Goal: Answer question/provide support: Share knowledge or assist other users

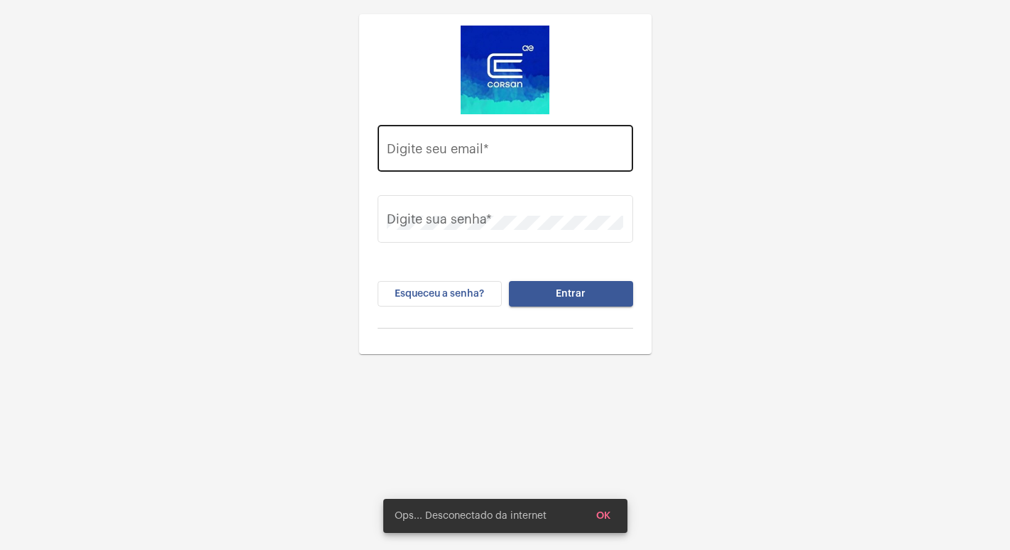
click at [417, 158] on input "Digite seu email *" at bounding box center [505, 152] width 236 height 14
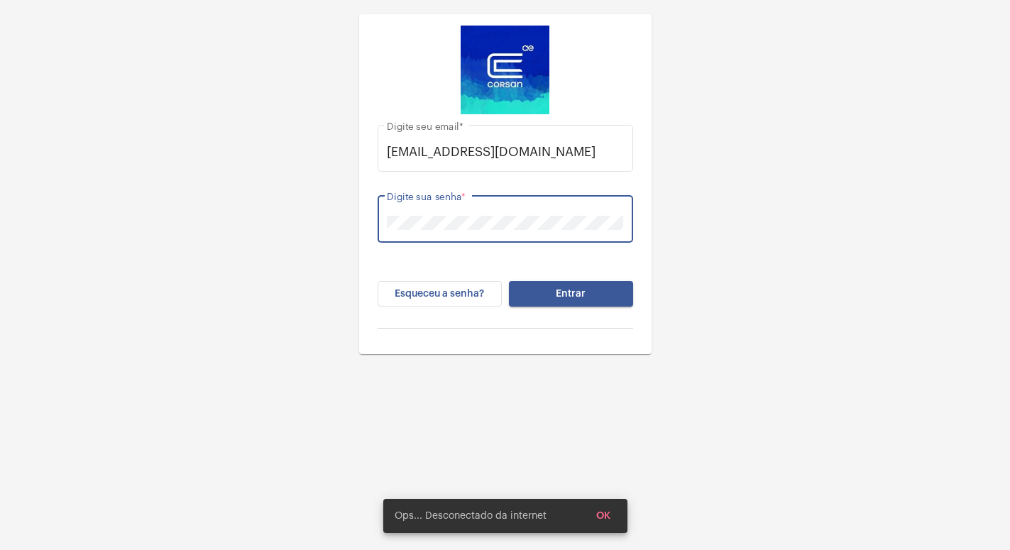
click at [576, 286] on button "Entrar" at bounding box center [571, 294] width 124 height 26
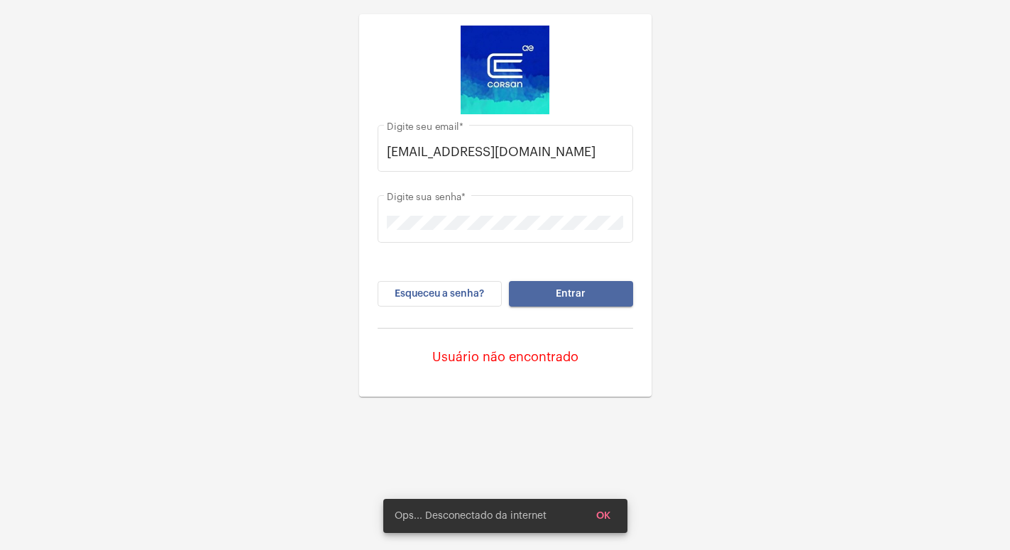
click at [576, 290] on span "Entrar" at bounding box center [571, 294] width 30 height 10
click at [541, 291] on button "Entrar" at bounding box center [571, 294] width 124 height 26
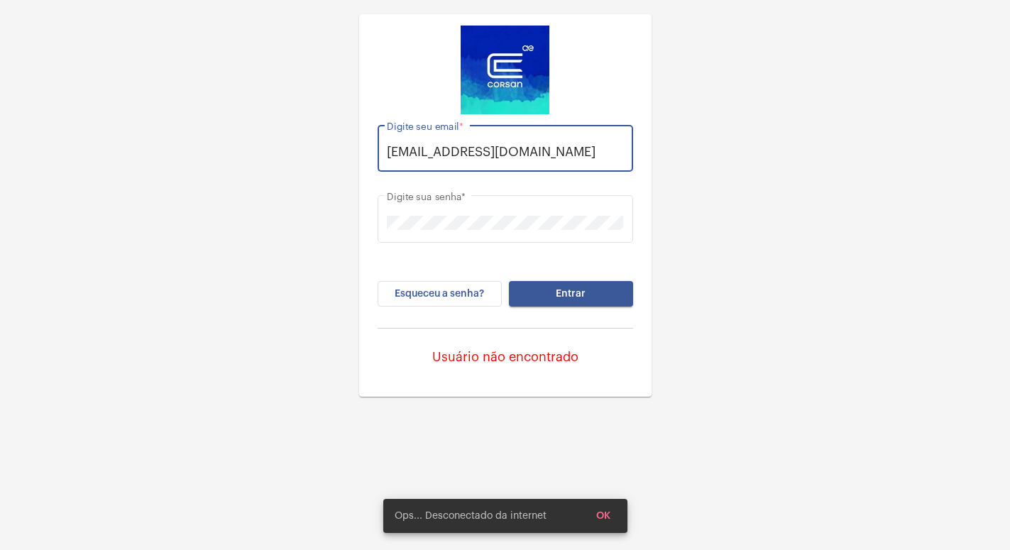
click at [491, 150] on input "[EMAIL_ADDRESS][DOMAIN_NAME]" at bounding box center [505, 152] width 236 height 14
type input "[EMAIL_ADDRESS][DOMAIN_NAME]"
click at [554, 287] on button "Entrar" at bounding box center [571, 294] width 124 height 26
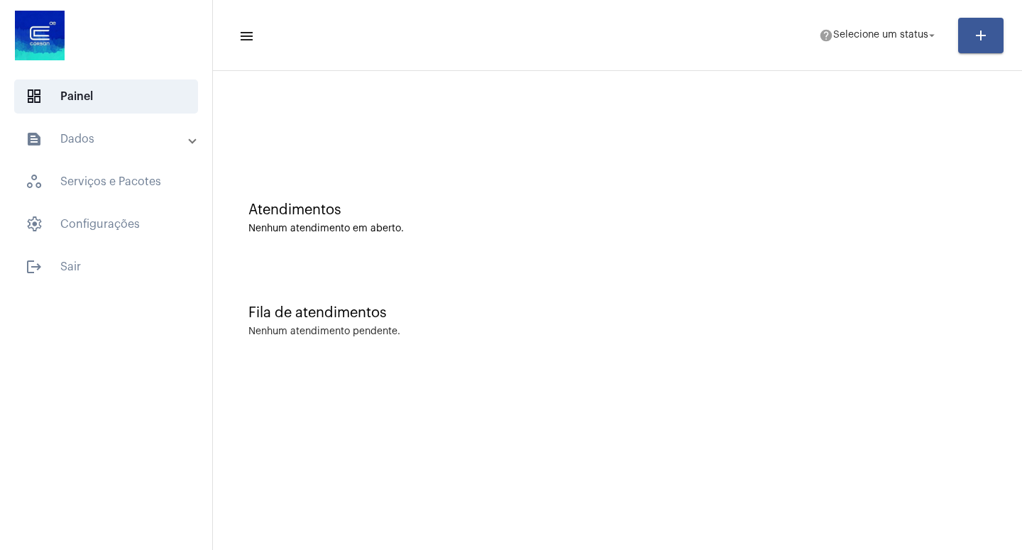
click at [565, 280] on div "Fila de atendimentos Nenhum atendimento pendente." at bounding box center [617, 314] width 795 height 103
click at [935, 29] on mat-icon "arrow_drop_down" at bounding box center [932, 35] width 13 height 13
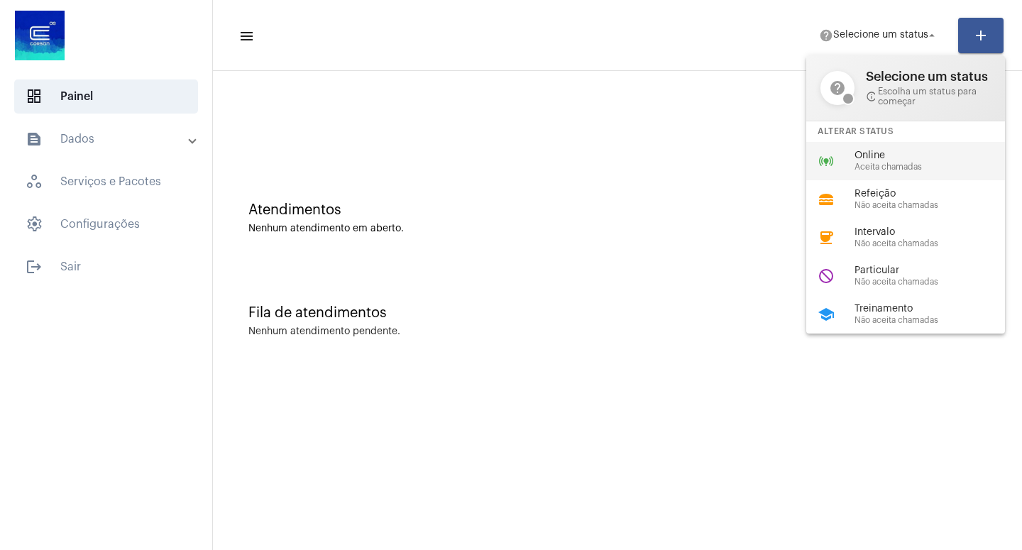
click at [882, 166] on span "Aceita chamadas" at bounding box center [936, 167] width 162 height 9
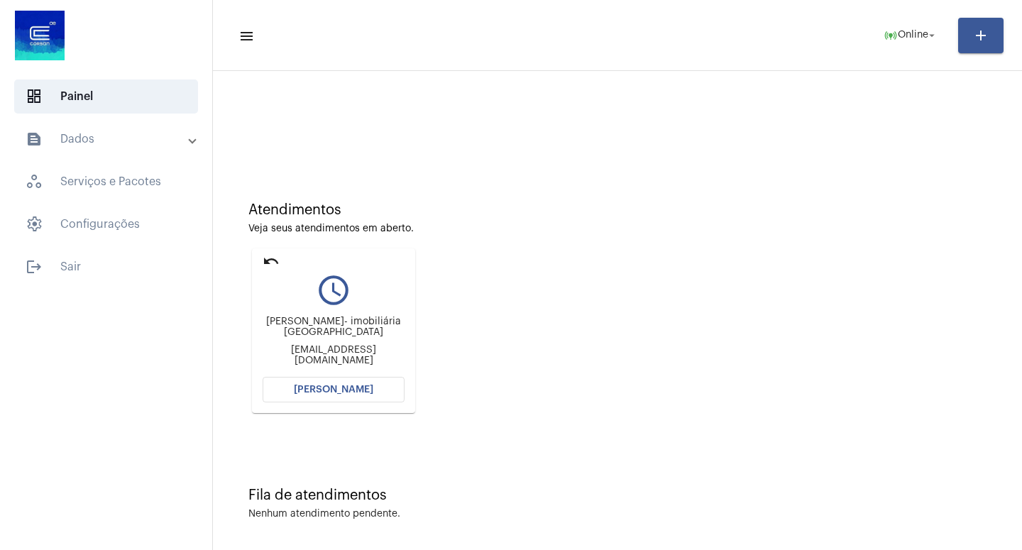
click at [325, 392] on span "[PERSON_NAME]" at bounding box center [333, 390] width 79 height 10
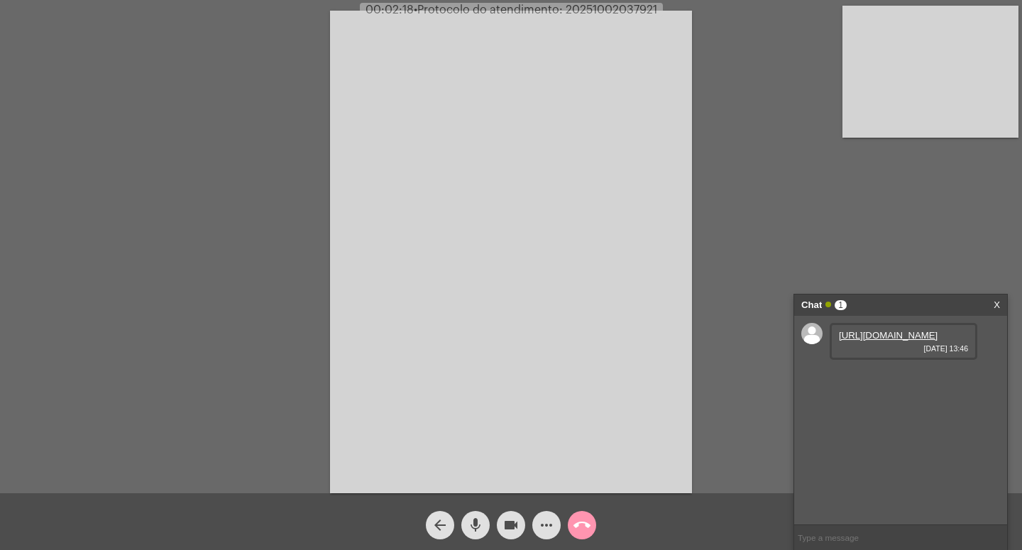
click at [511, 515] on mat-icon "videocam" at bounding box center [511, 525] width 17 height 17
click at [478, 515] on mat-icon "mic" at bounding box center [475, 525] width 17 height 17
click at [894, 341] on link "[URL][DOMAIN_NAME]" at bounding box center [888, 335] width 99 height 11
click at [512, 515] on mat-icon "videocam_off" at bounding box center [511, 525] width 17 height 17
click at [468, 515] on mat-icon "mic_off" at bounding box center [475, 525] width 17 height 17
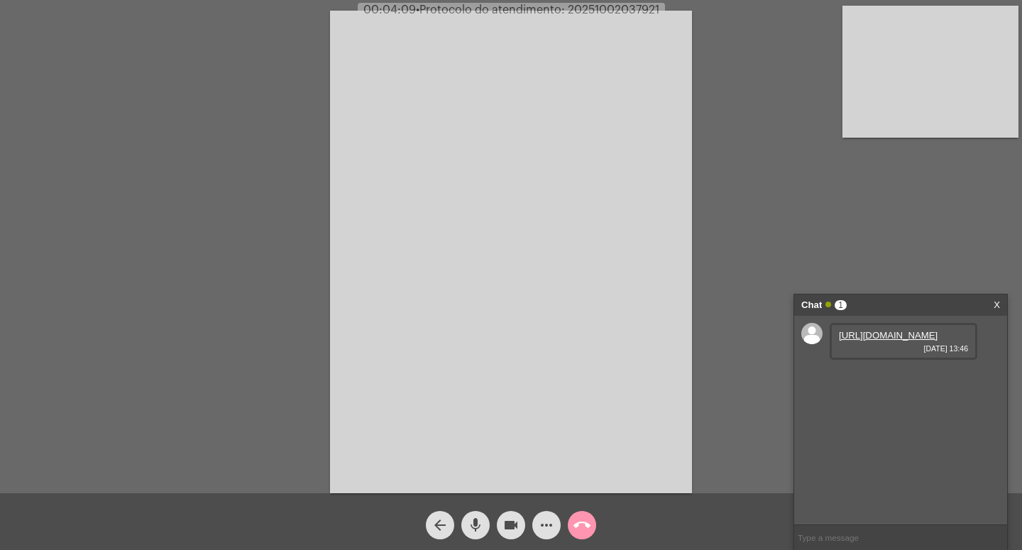
click at [510, 515] on mat-icon "videocam" at bounding box center [511, 525] width 17 height 17
click at [476, 515] on mat-icon "mic" at bounding box center [475, 525] width 17 height 17
click at [478, 515] on mat-icon "mic_off" at bounding box center [475, 525] width 17 height 17
click at [510, 515] on mat-icon "videocam_off" at bounding box center [511, 525] width 17 height 17
click at [508, 515] on mat-icon "videocam" at bounding box center [511, 525] width 17 height 17
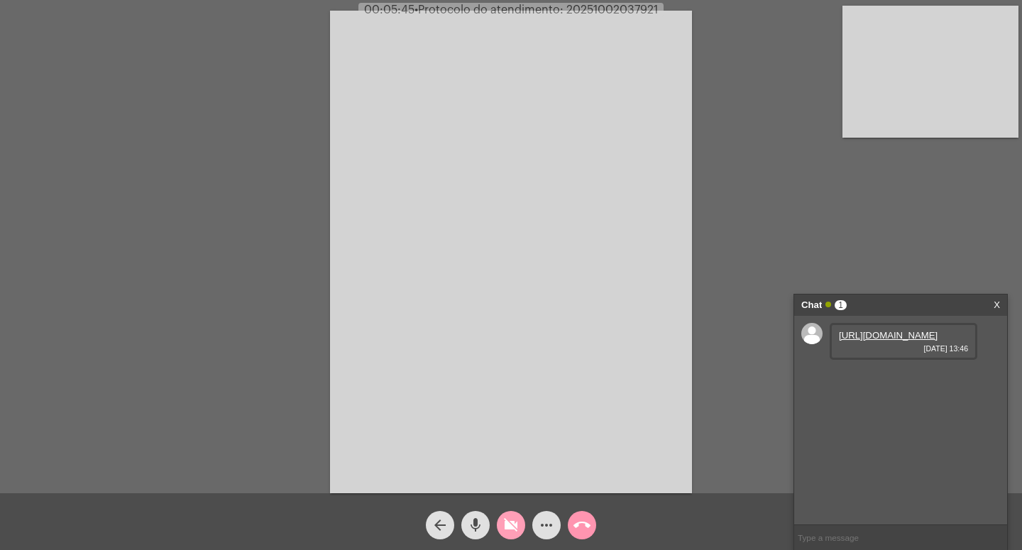
click at [508, 515] on mat-icon "videocam_off" at bounding box center [511, 525] width 17 height 17
click at [517, 515] on mat-icon "videocam" at bounding box center [511, 525] width 17 height 17
click at [471, 515] on mat-icon "mic" at bounding box center [475, 525] width 17 height 17
click at [481, 515] on mat-icon "mic_off" at bounding box center [475, 525] width 17 height 17
click at [477, 515] on mat-icon "mic" at bounding box center [475, 525] width 17 height 17
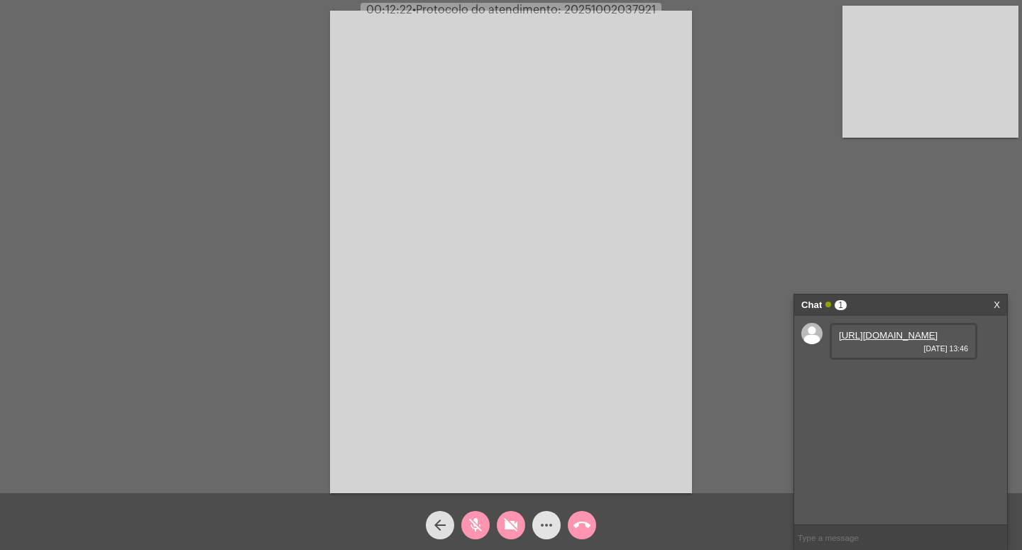
click at [548, 515] on mat-icon "more_horiz" at bounding box center [546, 525] width 17 height 17
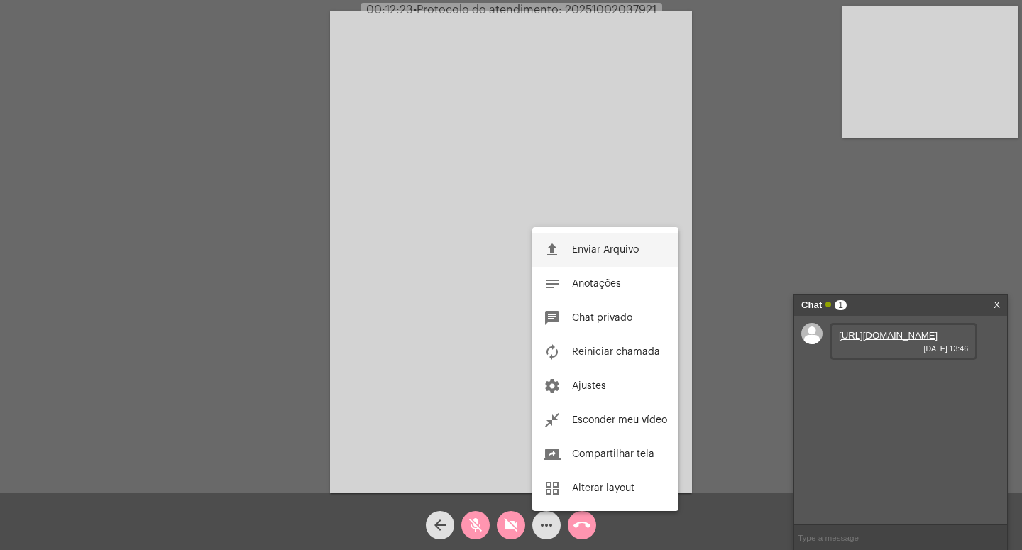
click at [593, 250] on span "Enviar Arquivo" at bounding box center [605, 250] width 67 height 10
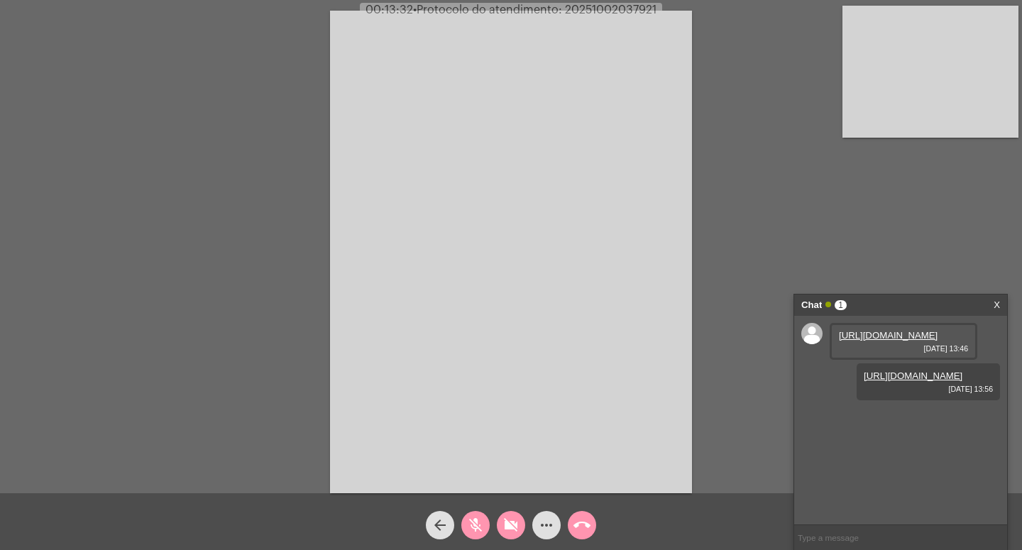
click at [511, 515] on mat-icon "videocam_off" at bounding box center [511, 525] width 17 height 17
click at [475, 515] on mat-icon "mic_off" at bounding box center [475, 525] width 17 height 17
click at [517, 515] on mat-icon "videocam" at bounding box center [511, 525] width 17 height 17
click at [474, 515] on mat-icon "mic" at bounding box center [475, 525] width 17 height 17
click at [507, 515] on mat-icon "videocam_off" at bounding box center [511, 525] width 17 height 17
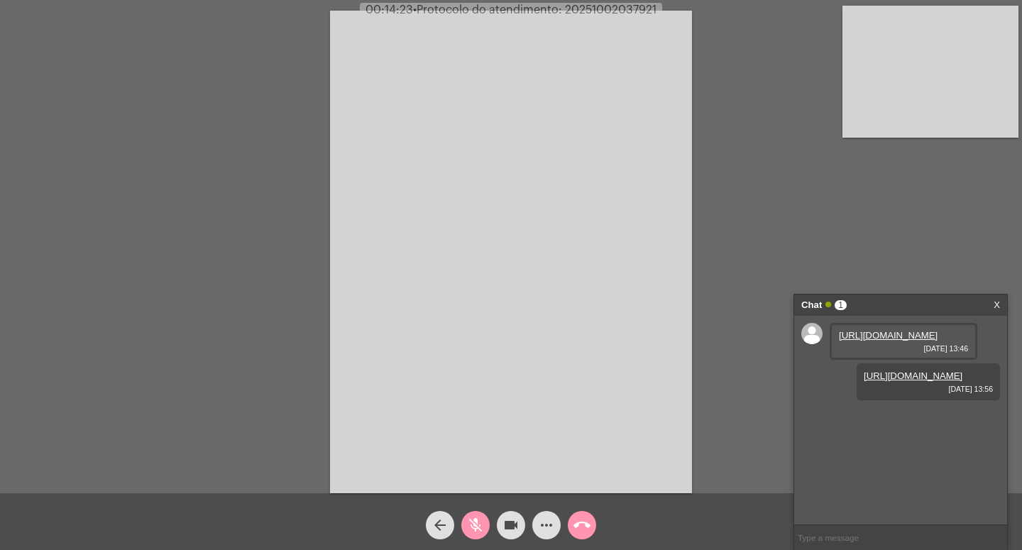
click at [477, 515] on mat-icon "mic_off" at bounding box center [475, 525] width 17 height 17
click at [510, 515] on mat-icon "videocam" at bounding box center [511, 525] width 17 height 17
click at [472, 515] on mat-icon "mic" at bounding box center [475, 525] width 17 height 17
click at [513, 515] on mat-icon "videocam_off" at bounding box center [511, 525] width 17 height 17
click at [486, 515] on button "mic_off" at bounding box center [475, 525] width 28 height 28
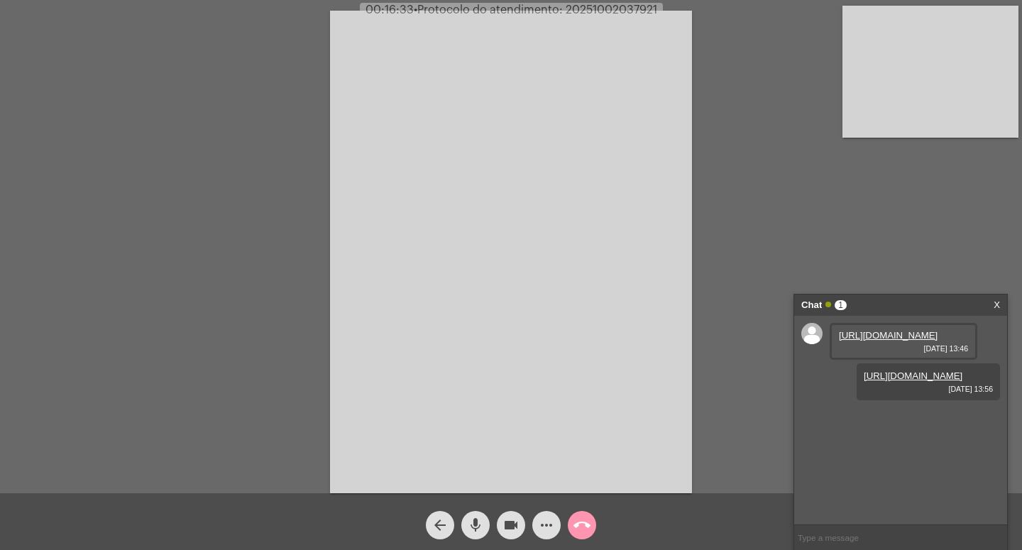
click at [513, 515] on mat-icon "videocam" at bounding box center [511, 525] width 17 height 17
click at [479, 515] on mat-icon "mic" at bounding box center [475, 525] width 17 height 17
click at [585, 515] on mat-icon "call_end" at bounding box center [581, 525] width 17 height 17
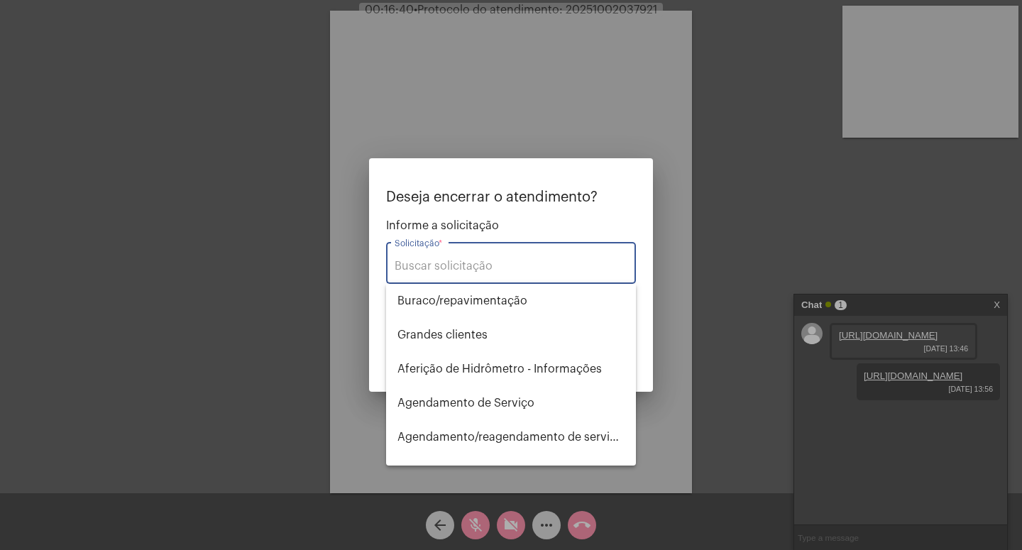
click at [464, 270] on input "Solicitação *" at bounding box center [511, 266] width 233 height 13
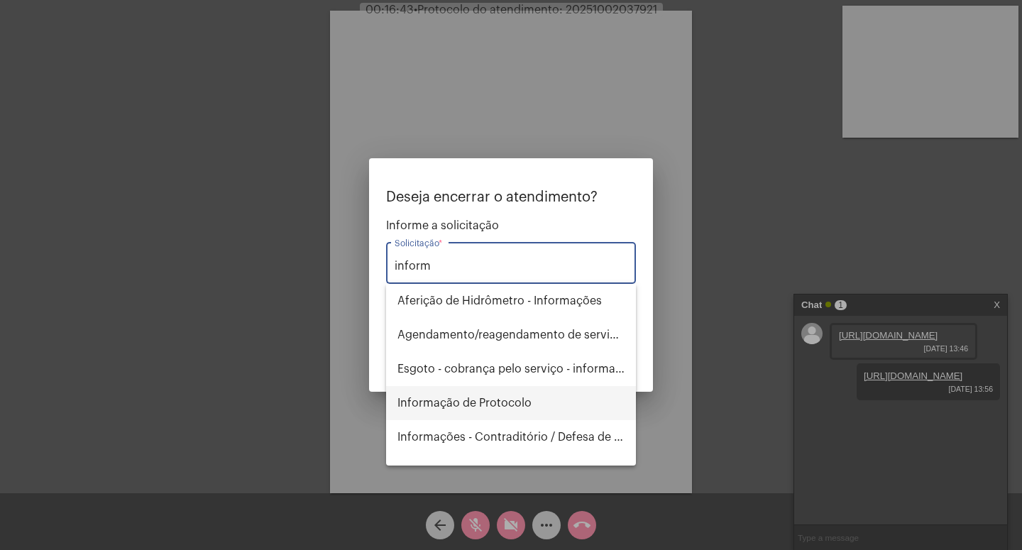
click at [503, 407] on span "Informação de Protocolo" at bounding box center [510, 403] width 227 height 34
type input "Informação de Protocolo"
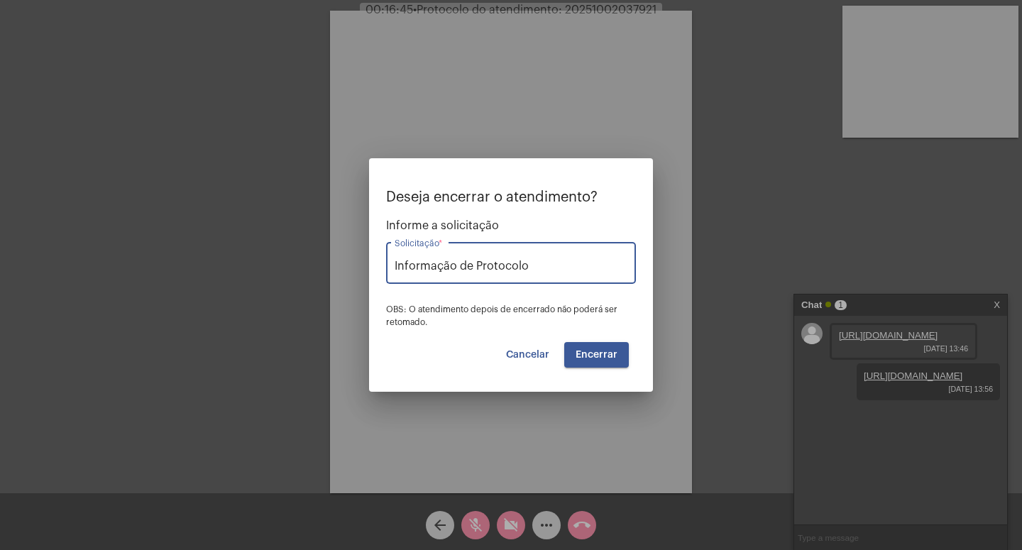
click at [594, 341] on div "Deseja encerrar o atendimento? Informe a solicitação Informação de Protocolo So…" at bounding box center [511, 279] width 250 height 178
click at [596, 350] on button "Encerrar" at bounding box center [596, 355] width 65 height 26
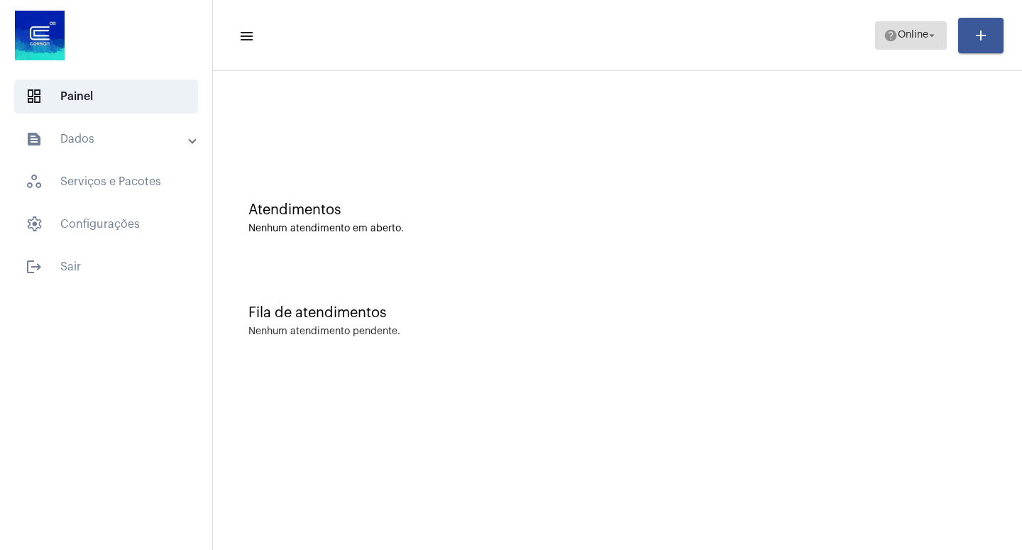
click at [936, 31] on mat-icon "arrow_drop_down" at bounding box center [932, 35] width 13 height 13
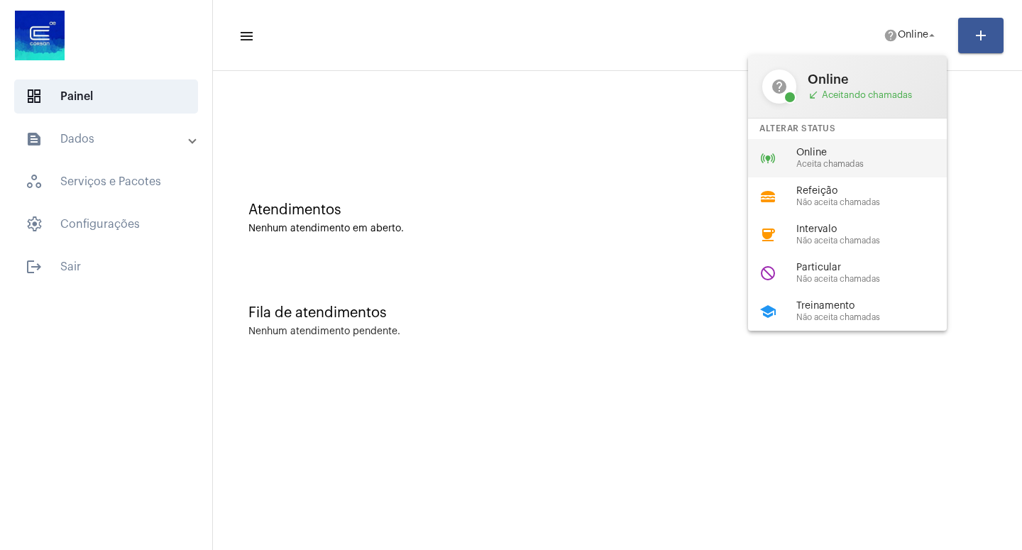
click at [828, 158] on span "Online" at bounding box center [877, 153] width 162 height 11
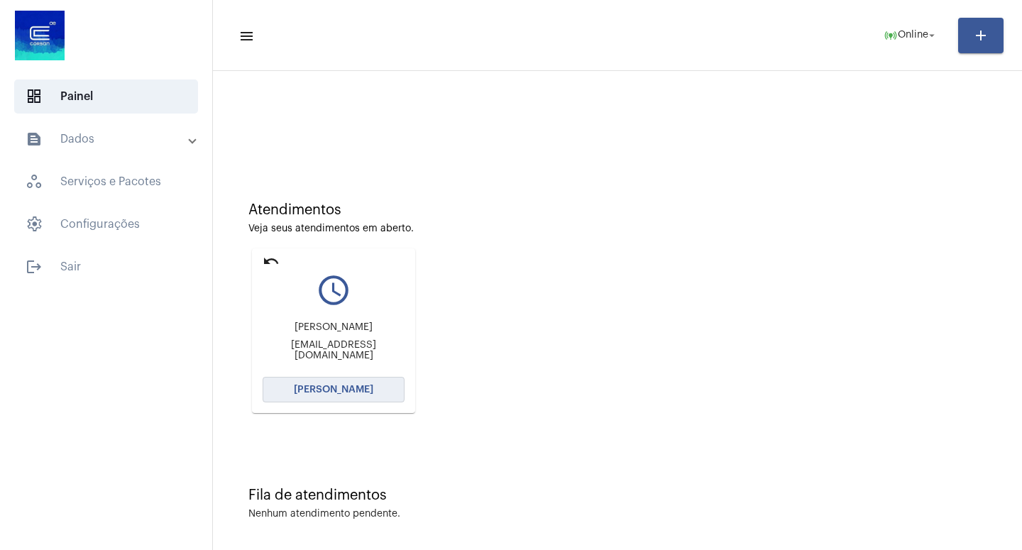
click at [326, 394] on span "[PERSON_NAME]" at bounding box center [333, 390] width 79 height 10
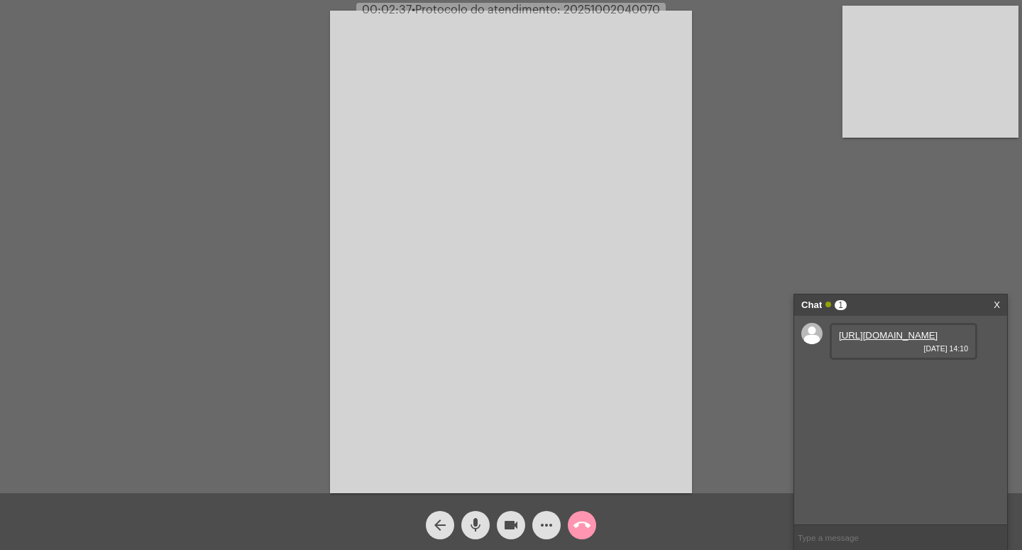
click at [889, 341] on link "[URL][DOMAIN_NAME]" at bounding box center [888, 335] width 99 height 11
click at [894, 381] on link "[URL][DOMAIN_NAME]" at bounding box center [888, 375] width 99 height 11
click at [933, 370] on link "[URL][DOMAIN_NAME]" at bounding box center [888, 375] width 99 height 11
click at [906, 462] on link "[URL][DOMAIN_NAME]" at bounding box center [888, 456] width 99 height 11
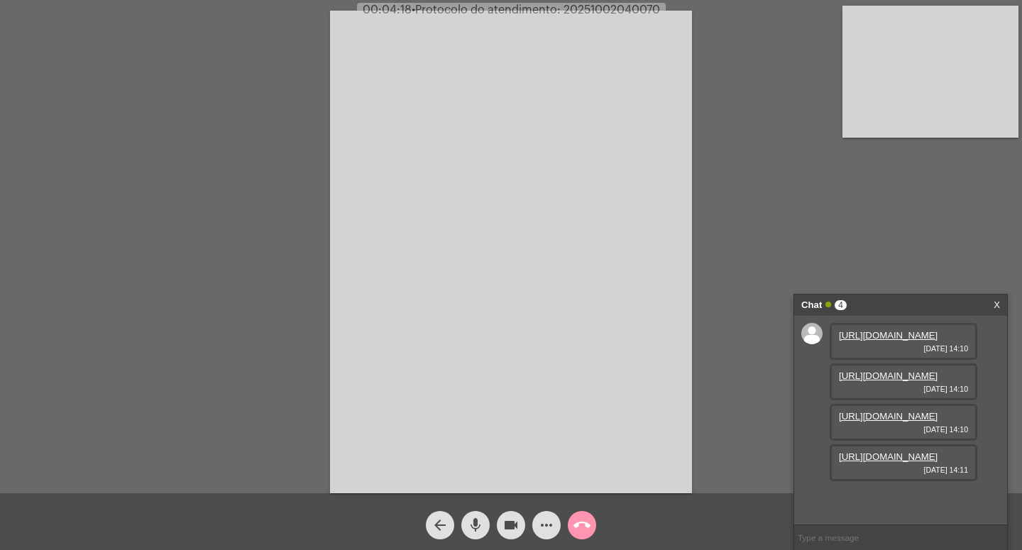
click at [879, 411] on link "[URL][DOMAIN_NAME]" at bounding box center [888, 416] width 99 height 11
click at [479, 515] on mat-icon "mic" at bounding box center [475, 525] width 17 height 17
click at [510, 515] on mat-icon "videocam" at bounding box center [511, 525] width 17 height 17
click at [510, 515] on mat-icon "videocam_off" at bounding box center [511, 525] width 17 height 17
click at [476, 515] on mat-icon "mic_off" at bounding box center [475, 525] width 17 height 17
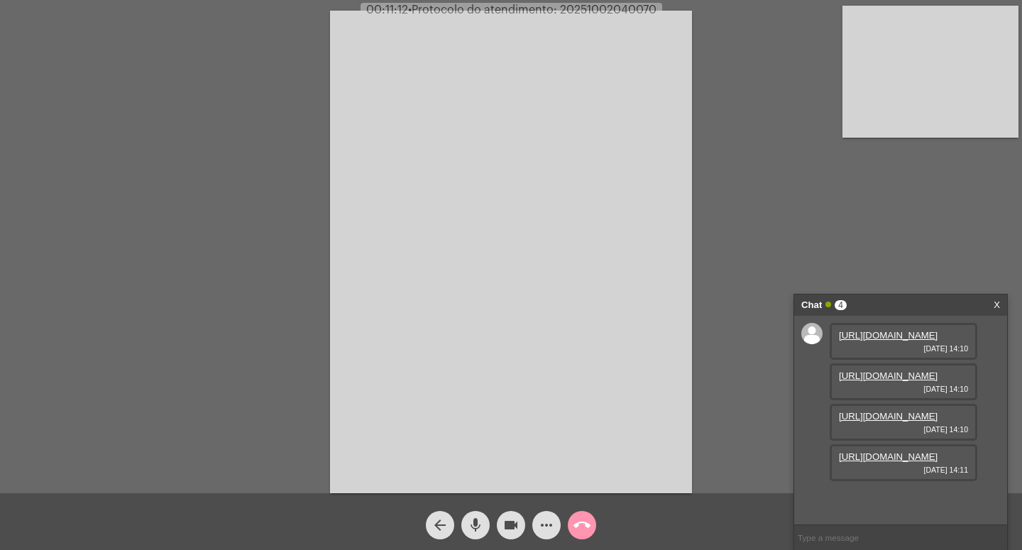
click at [476, 515] on mat-icon "mic" at bounding box center [475, 525] width 17 height 17
click at [480, 515] on mat-icon "mic_off" at bounding box center [475, 525] width 17 height 17
click at [515, 515] on mat-icon "videocam" at bounding box center [511, 525] width 17 height 17
click at [476, 515] on mat-icon "mic" at bounding box center [475, 525] width 17 height 17
click at [585, 515] on mat-icon "call_end" at bounding box center [581, 525] width 17 height 17
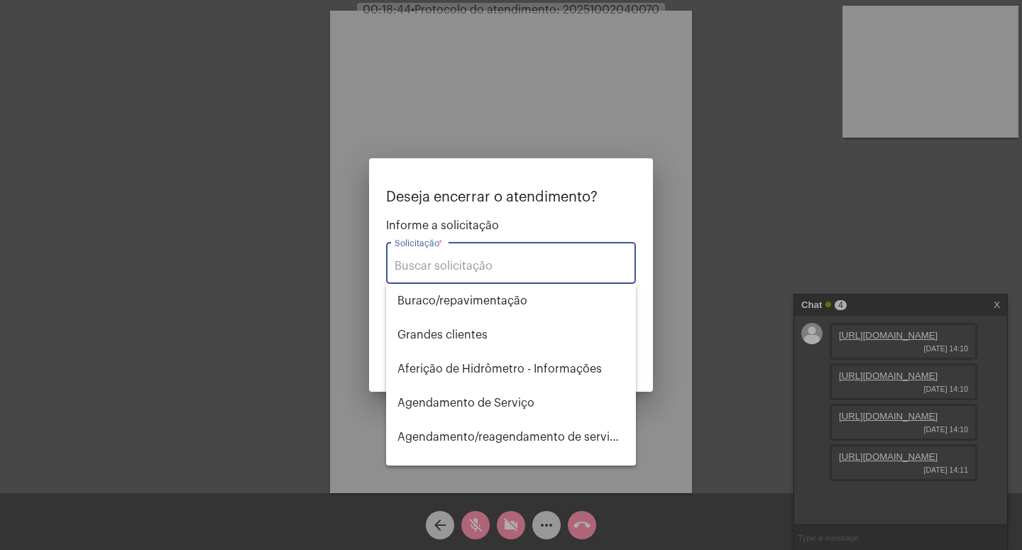
click at [423, 263] on input "Solicitação *" at bounding box center [511, 266] width 233 height 13
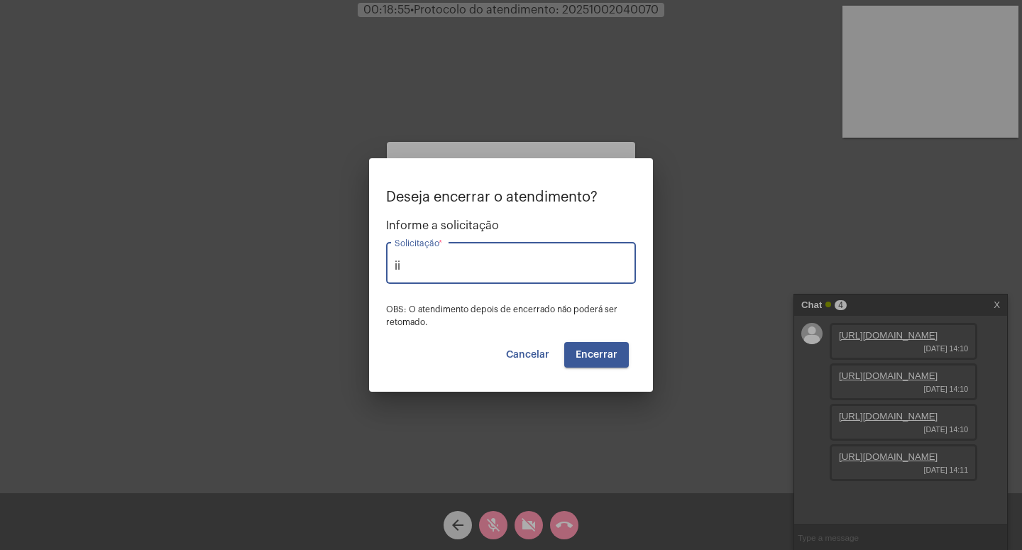
type input "i"
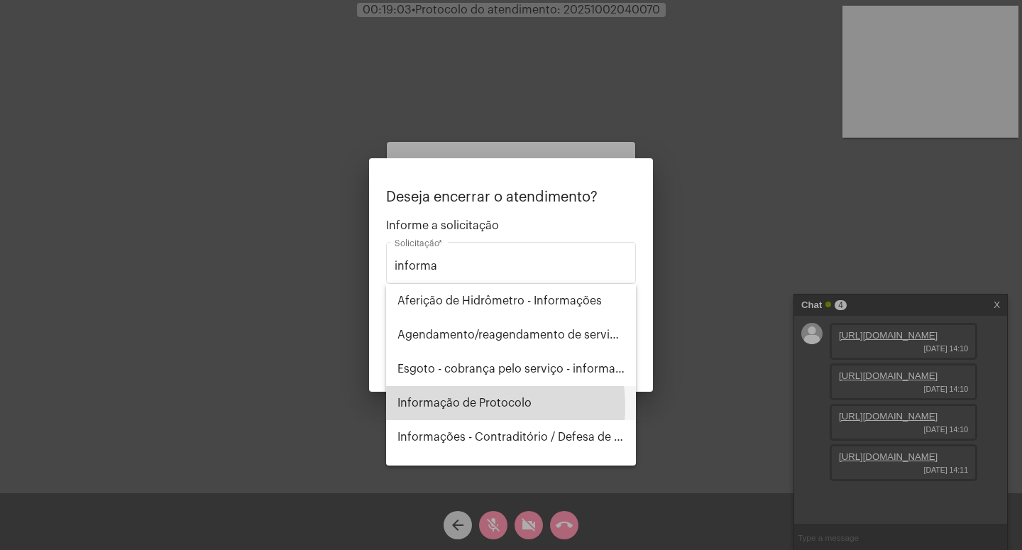
click at [464, 407] on span "Informação de Protocolo" at bounding box center [510, 403] width 227 height 34
type input "Informação de Protocolo"
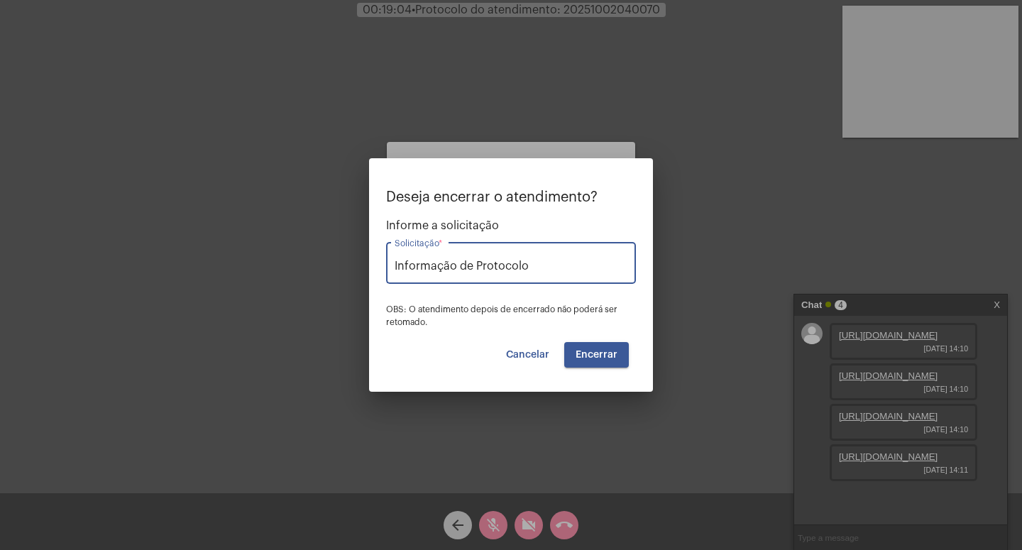
click at [603, 350] on span "Encerrar" at bounding box center [597, 355] width 42 height 10
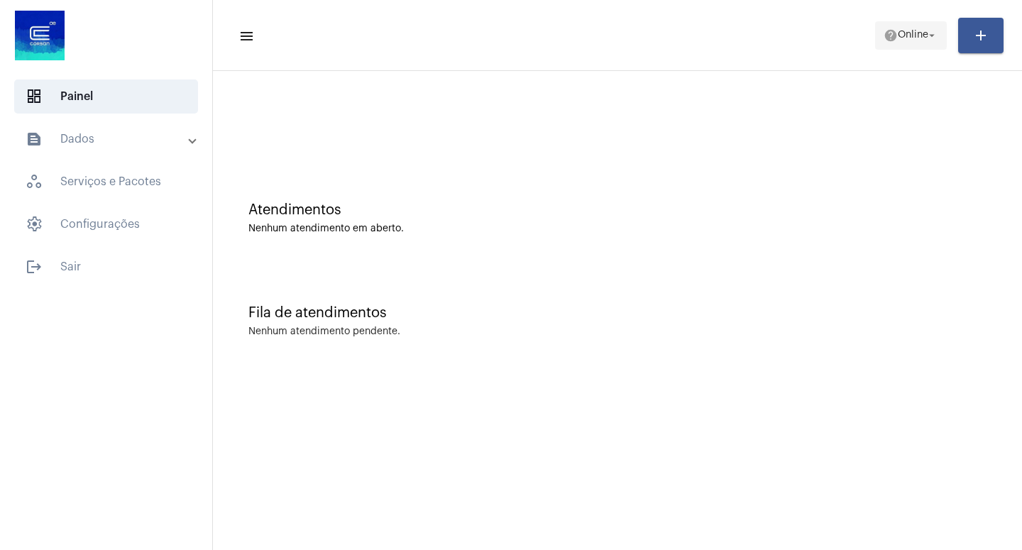
click at [932, 37] on mat-icon "arrow_drop_down" at bounding box center [932, 35] width 13 height 13
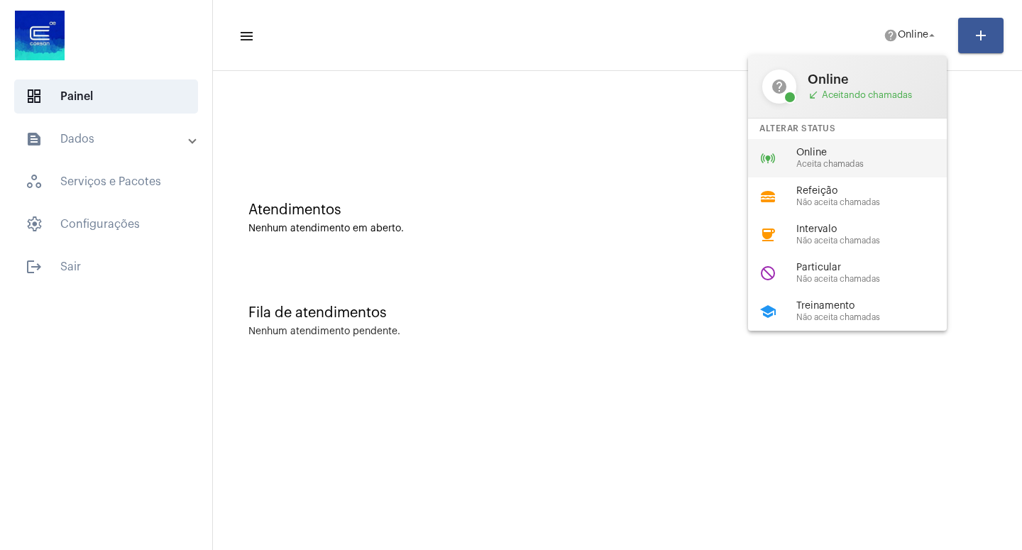
click at [820, 156] on span "Online" at bounding box center [877, 153] width 162 height 11
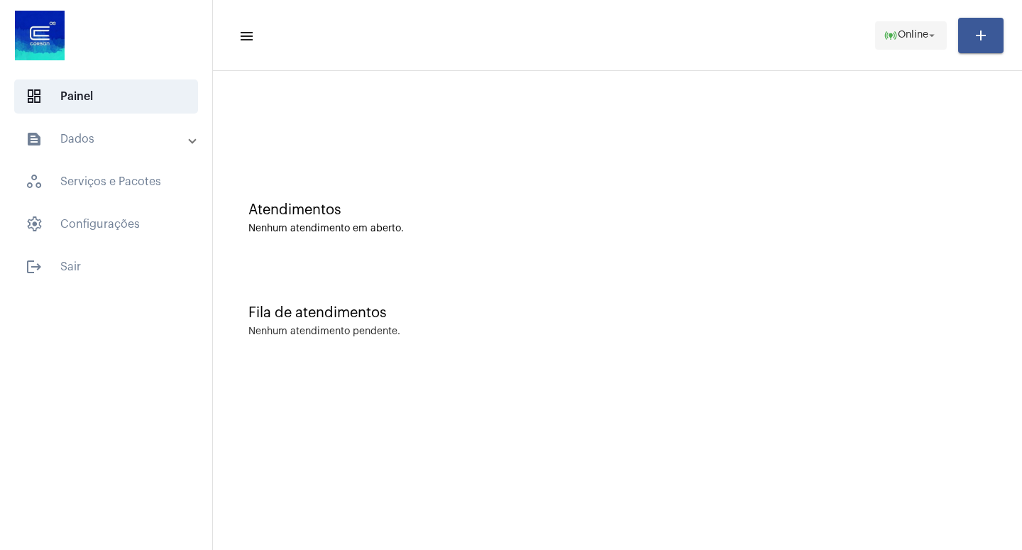
click at [934, 33] on mat-icon "arrow_drop_down" at bounding box center [932, 35] width 13 height 13
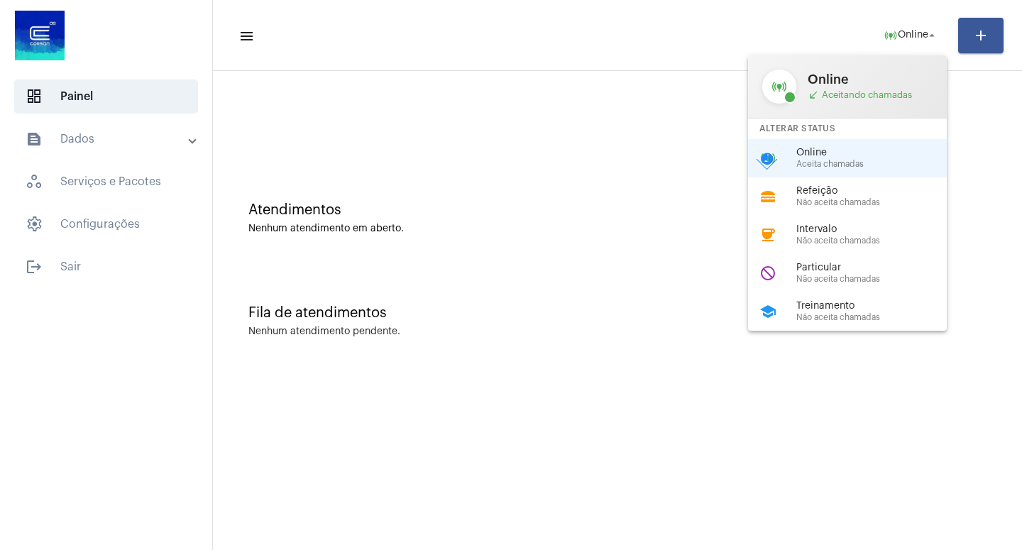
click at [850, 163] on span "Aceita chamadas" at bounding box center [877, 164] width 162 height 9
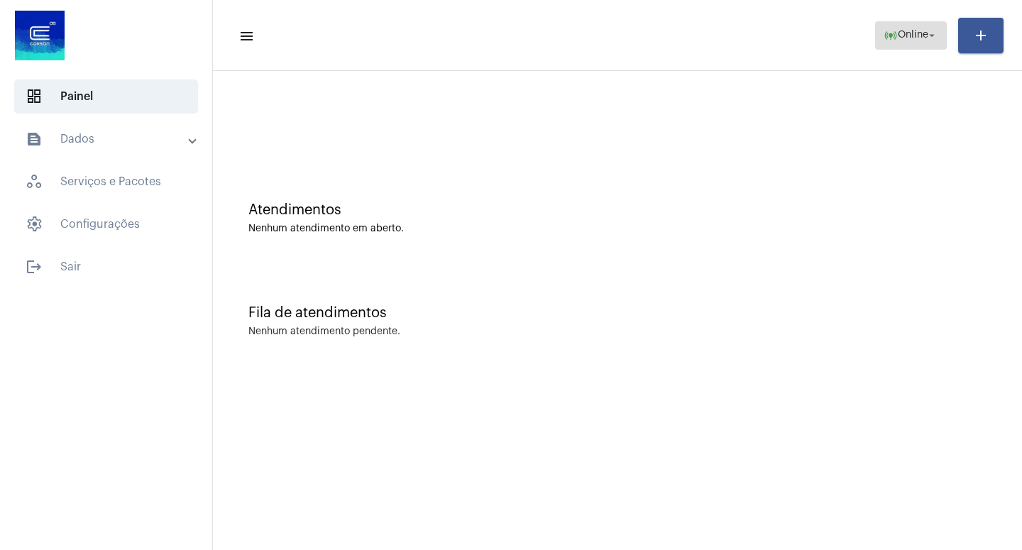
click at [930, 32] on mat-icon "arrow_drop_down" at bounding box center [932, 35] width 13 height 13
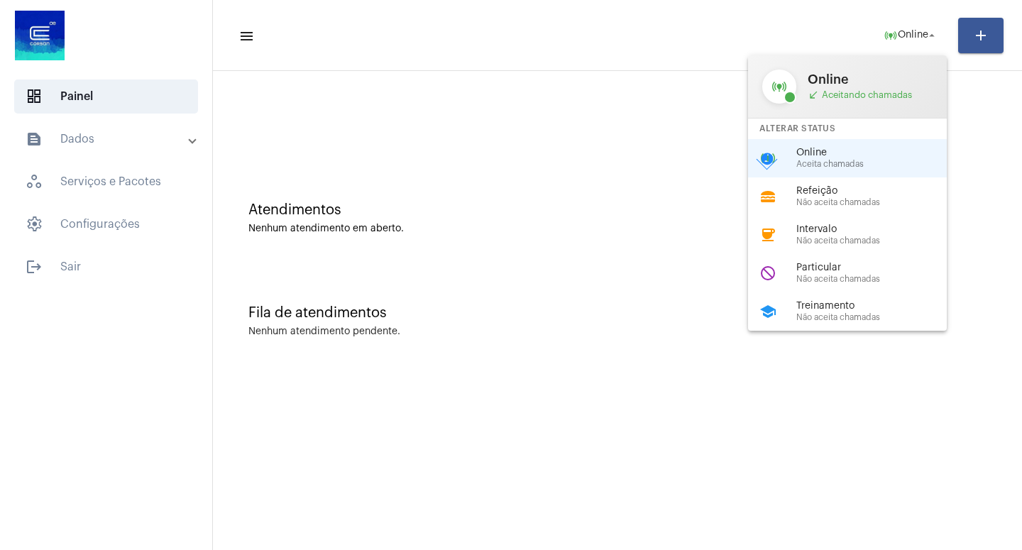
click at [632, 158] on div at bounding box center [511, 275] width 1022 height 550
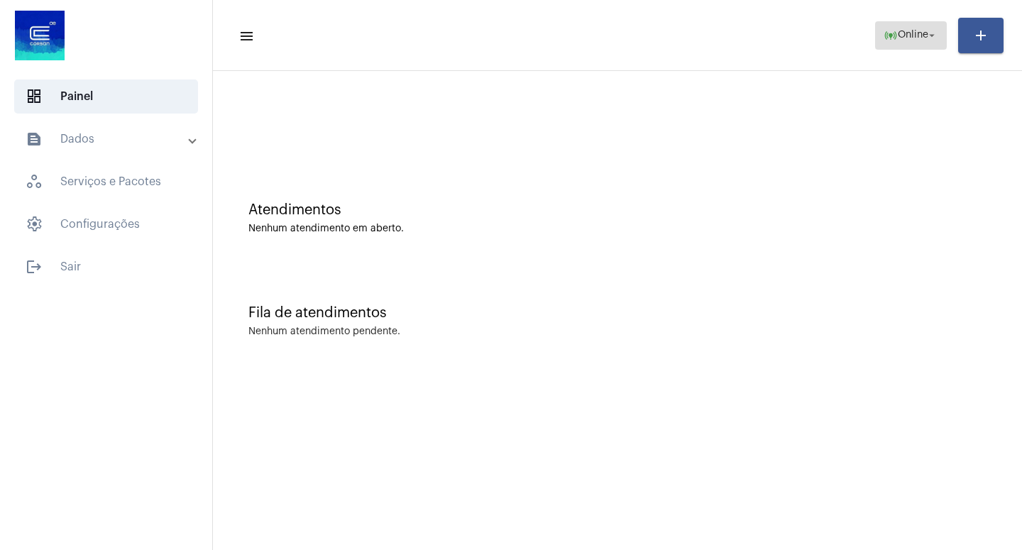
click at [928, 38] on mat-icon "arrow_drop_down" at bounding box center [932, 35] width 13 height 13
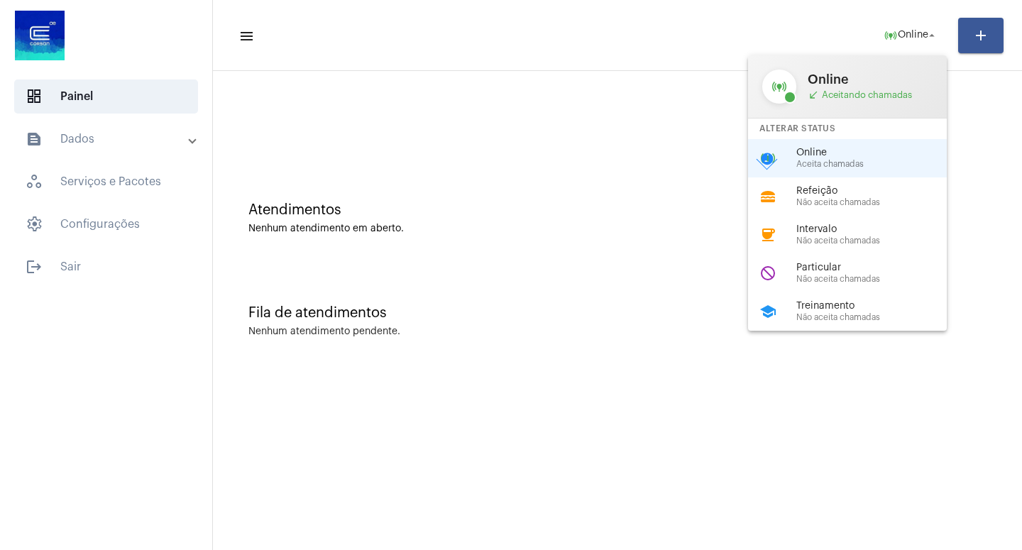
click at [835, 166] on span "Aceita chamadas" at bounding box center [877, 164] width 162 height 9
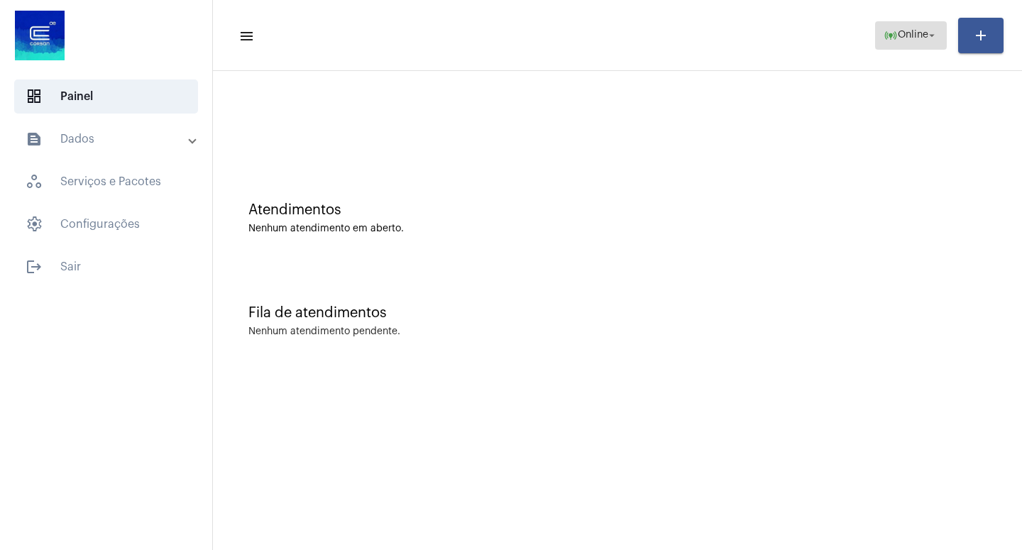
click at [936, 32] on mat-icon "arrow_drop_down" at bounding box center [932, 35] width 13 height 13
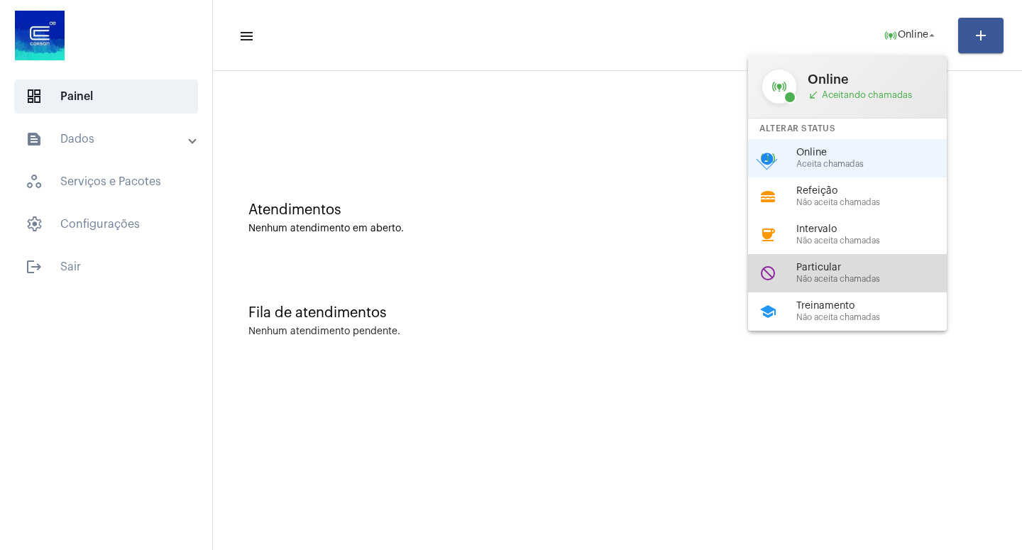
click at [850, 282] on span "Não aceita chamadas" at bounding box center [877, 279] width 162 height 9
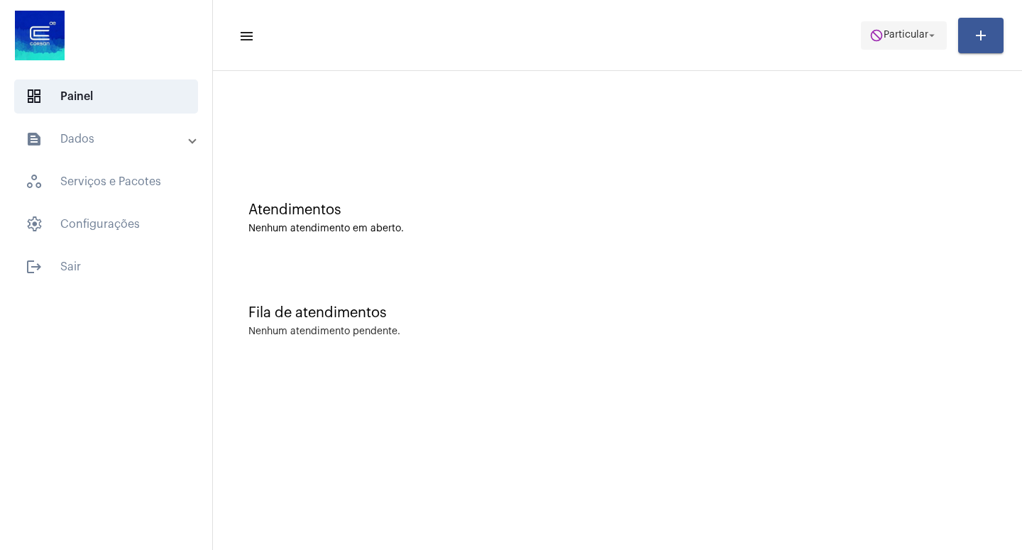
click at [933, 38] on mat-icon "arrow_drop_down" at bounding box center [932, 35] width 13 height 13
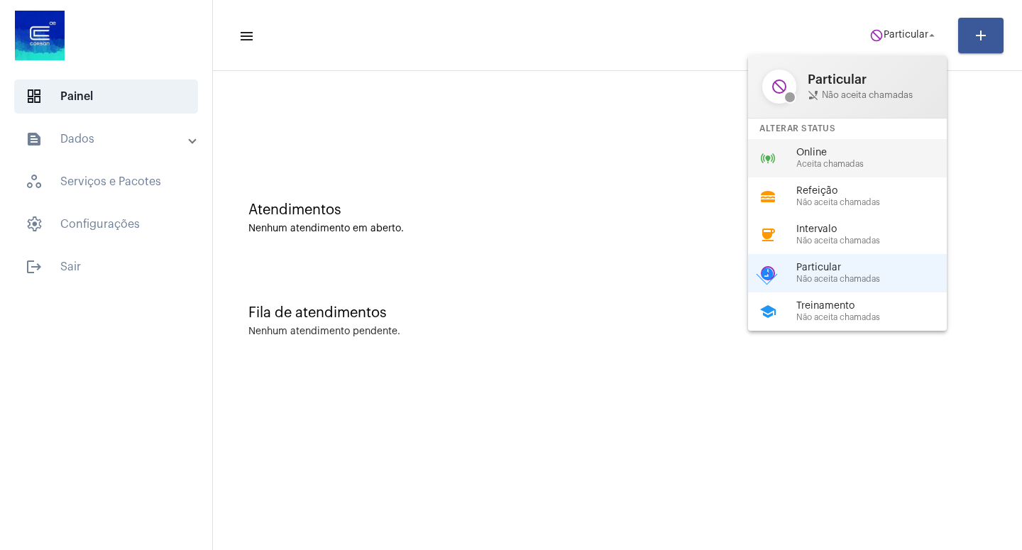
click at [849, 162] on span "Aceita chamadas" at bounding box center [877, 164] width 162 height 9
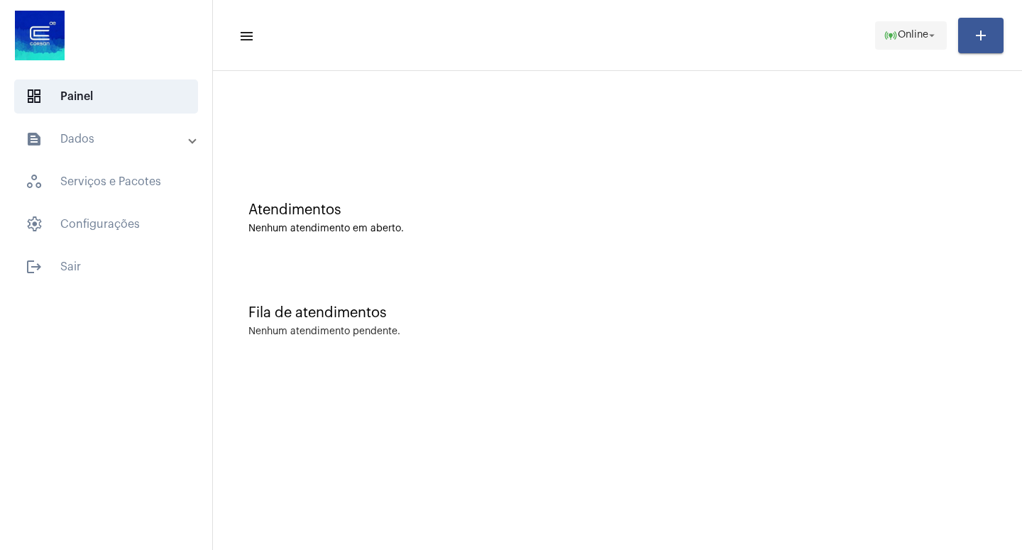
click at [938, 37] on mat-icon "arrow_drop_down" at bounding box center [932, 35] width 13 height 13
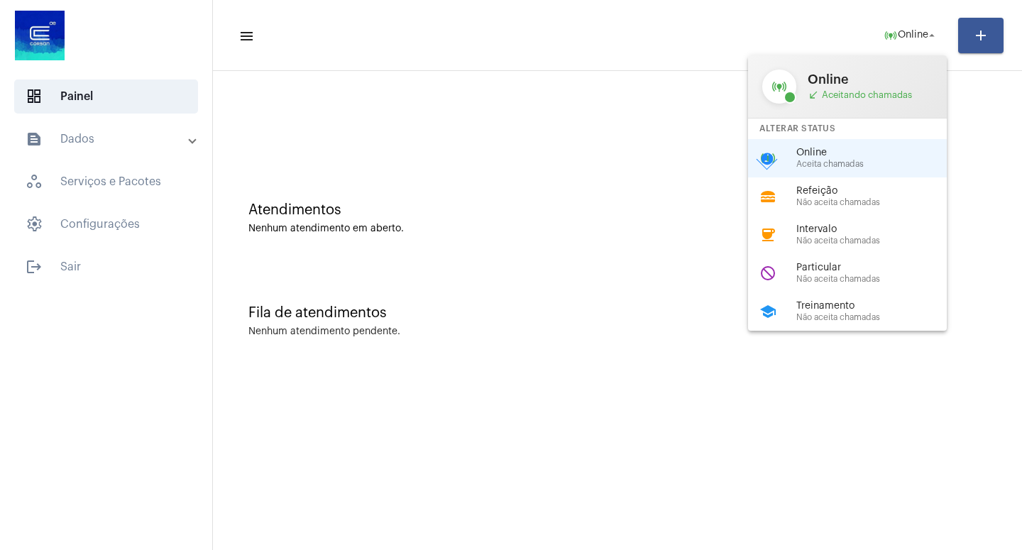
click at [828, 160] on div "Online Aceita chamadas" at bounding box center [877, 158] width 162 height 21
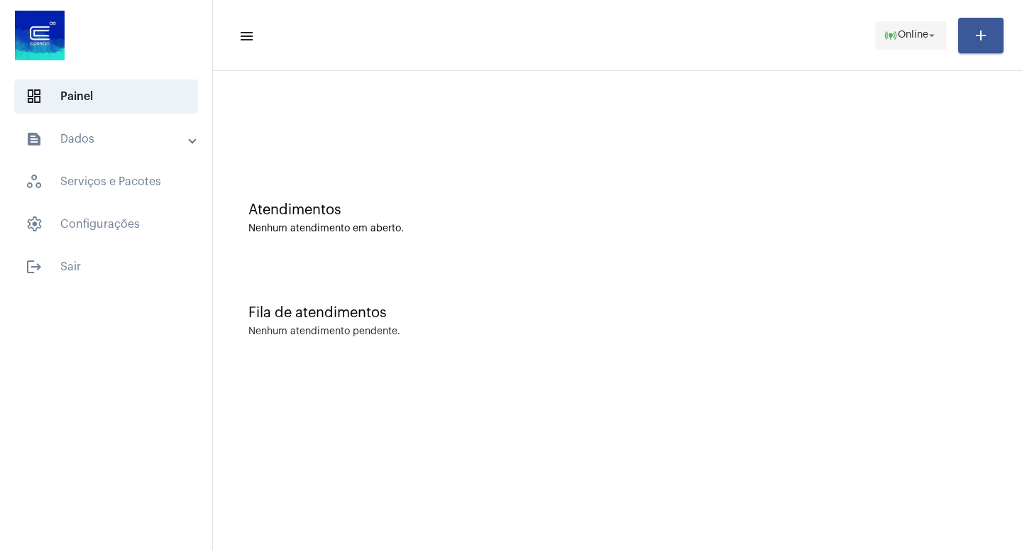
click at [922, 36] on span "Online" at bounding box center [913, 36] width 31 height 10
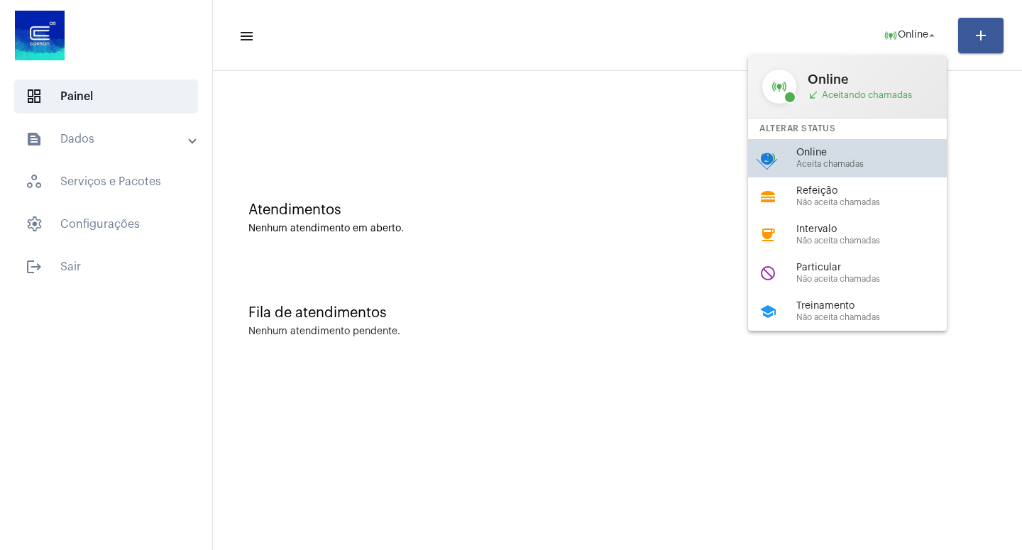
click at [828, 158] on span "Online" at bounding box center [877, 153] width 162 height 11
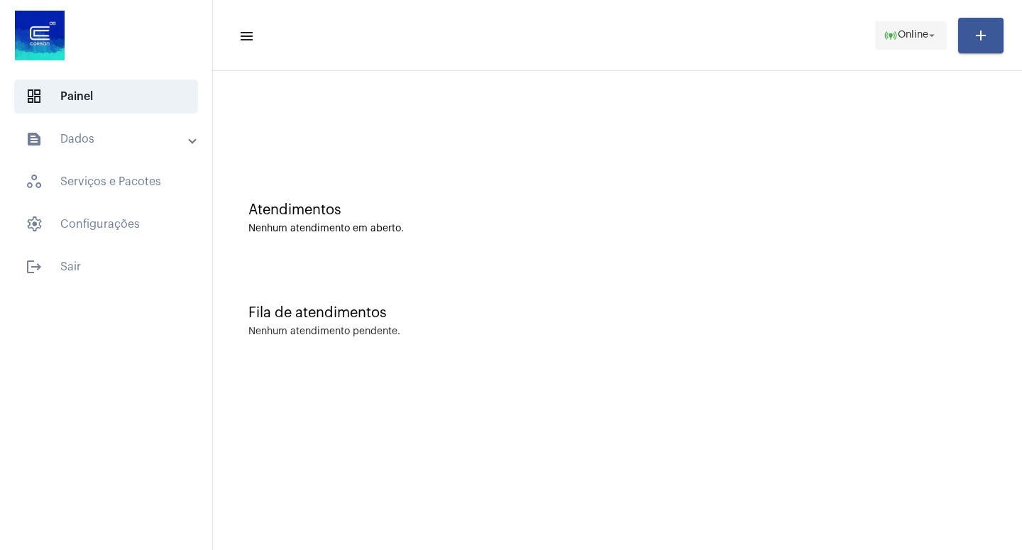
drag, startPoint x: 904, startPoint y: 29, endPoint x: 899, endPoint y: 35, distance: 7.5
click at [904, 30] on span "online_prediction Online arrow_drop_down" at bounding box center [911, 35] width 55 height 26
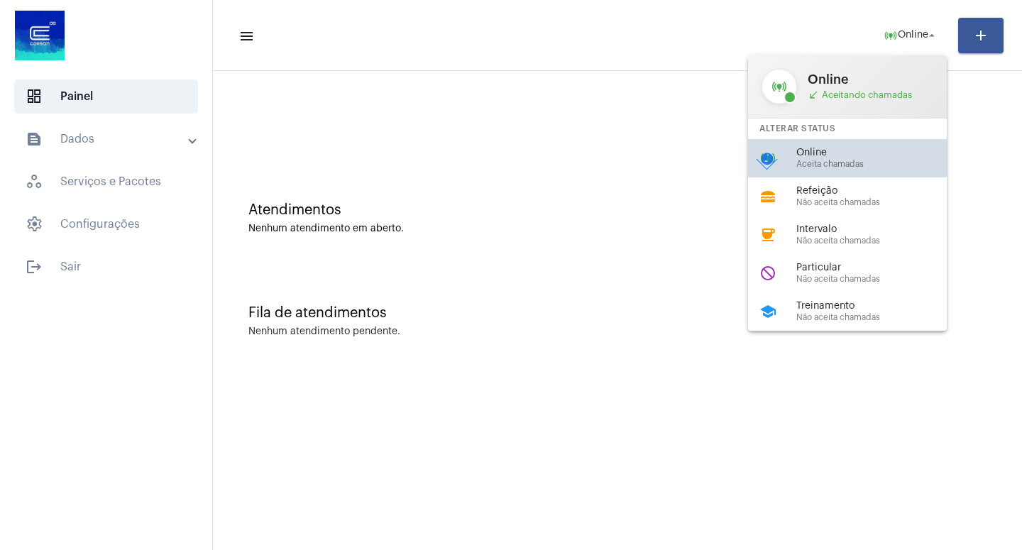
click at [809, 154] on span "Online" at bounding box center [877, 153] width 162 height 11
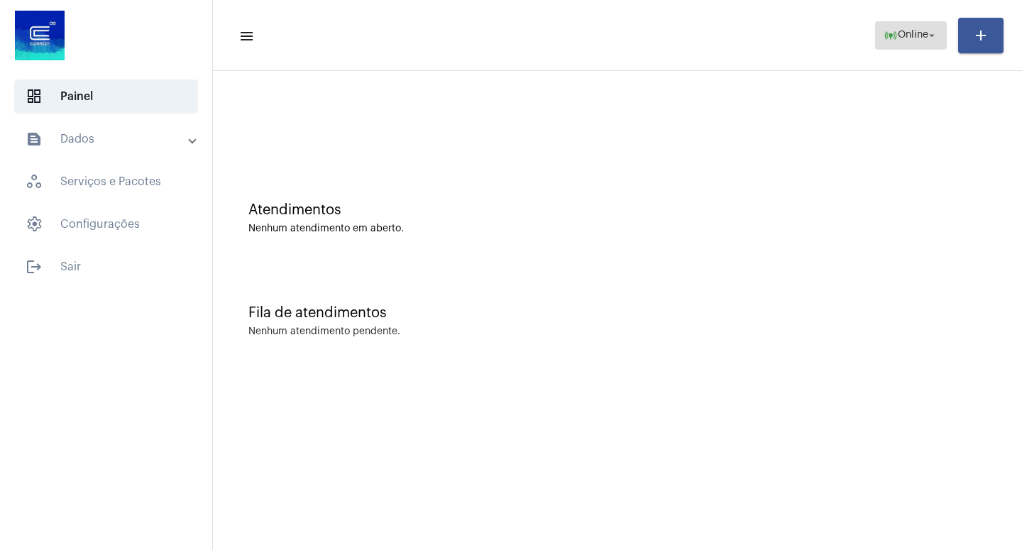
click at [928, 35] on mat-icon "arrow_drop_down" at bounding box center [932, 35] width 13 height 13
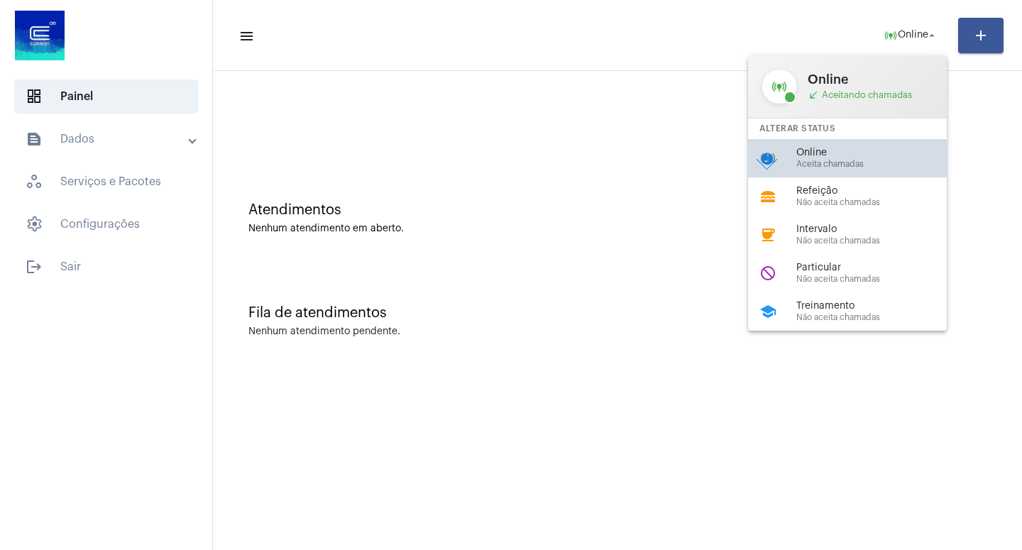
click at [825, 167] on span "Aceita chamadas" at bounding box center [877, 164] width 162 height 9
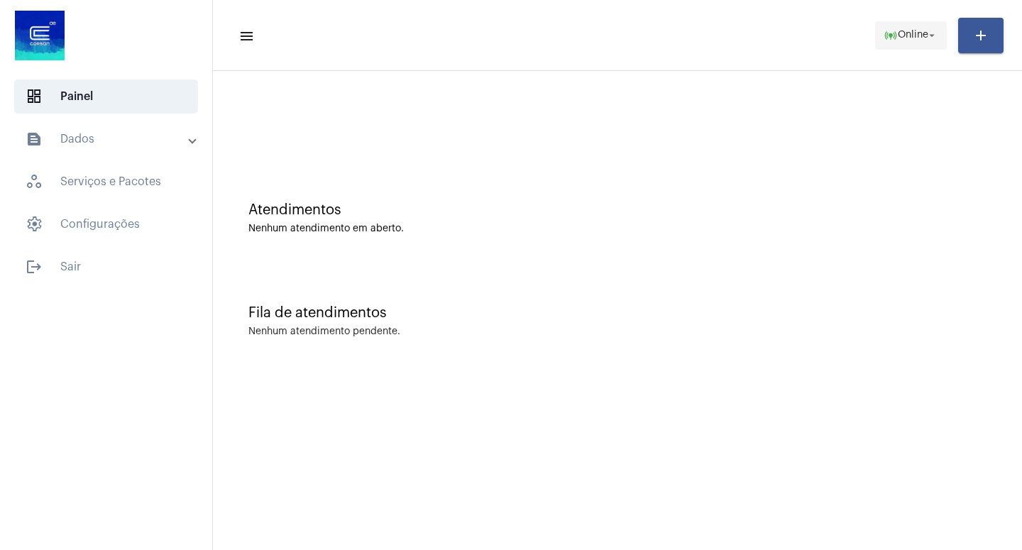
click at [937, 32] on mat-icon "arrow_drop_down" at bounding box center [932, 35] width 13 height 13
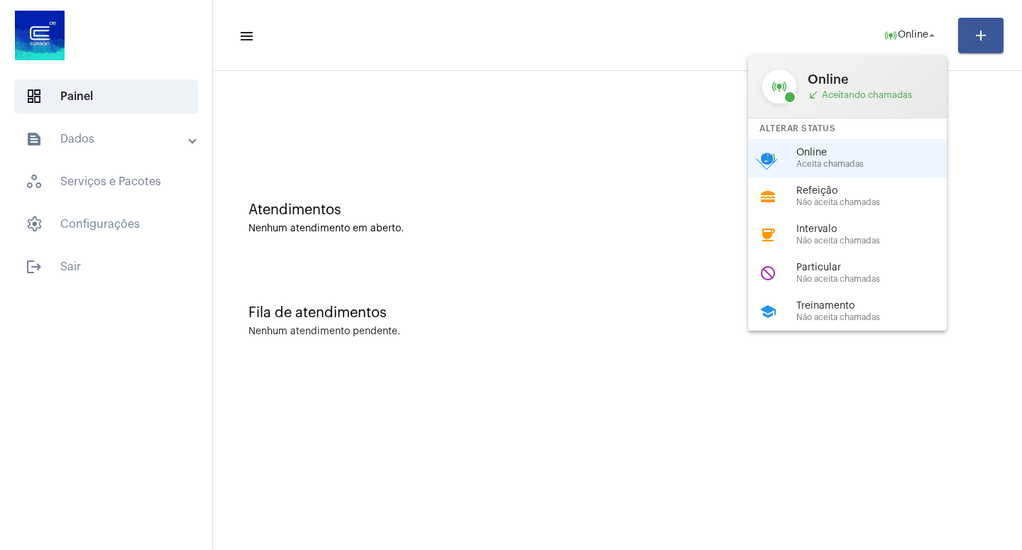
click at [845, 163] on span "Aceita chamadas" at bounding box center [877, 164] width 162 height 9
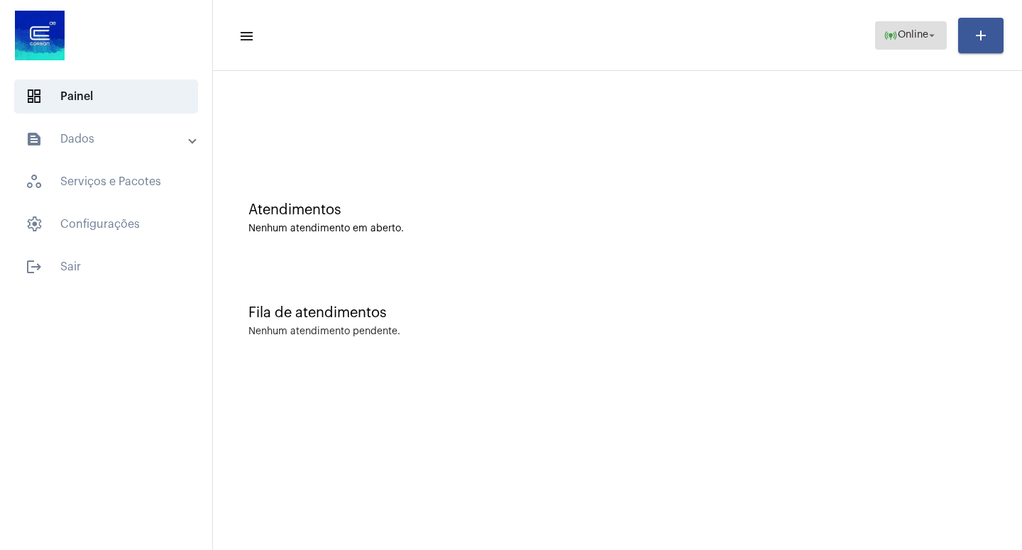
click at [931, 26] on span "online_prediction Online arrow_drop_down" at bounding box center [911, 35] width 55 height 26
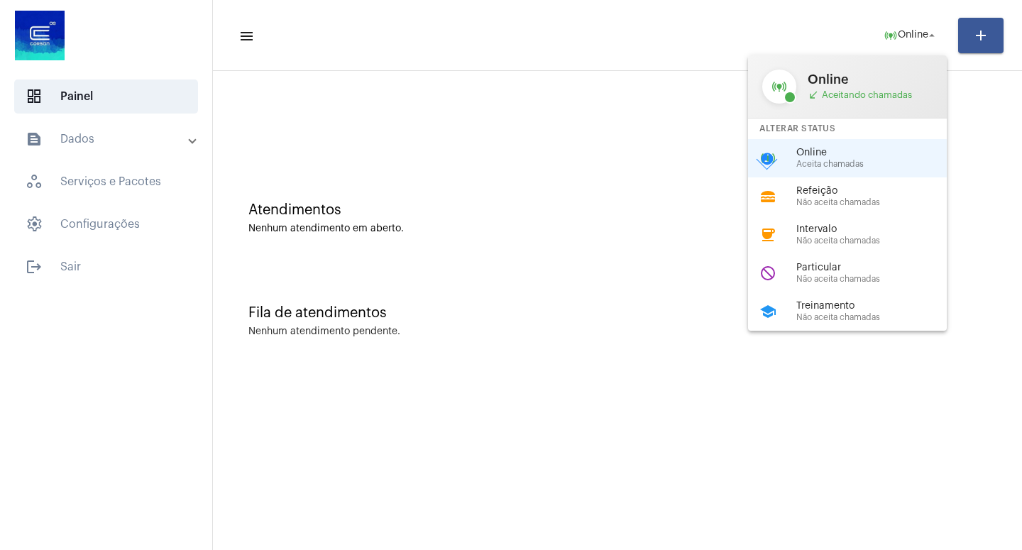
click at [838, 158] on span "Online" at bounding box center [877, 153] width 162 height 11
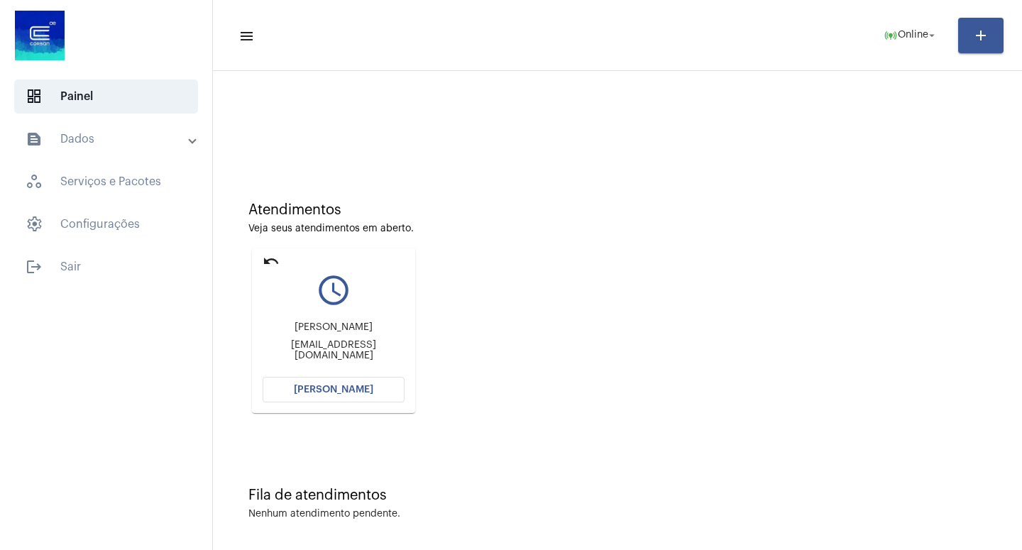
click at [348, 389] on span "[PERSON_NAME]" at bounding box center [333, 390] width 79 height 10
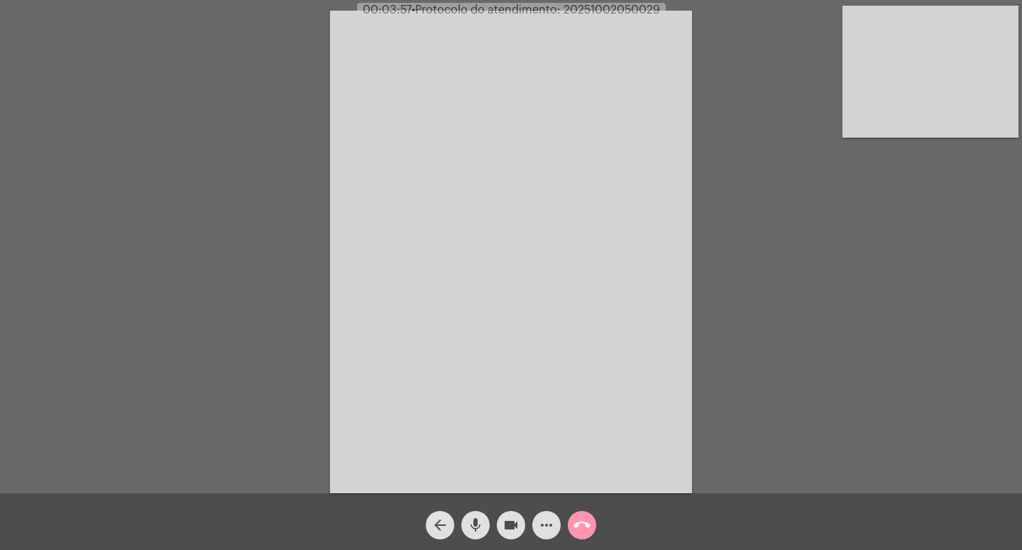
click at [506, 515] on mat-icon "videocam" at bounding box center [511, 525] width 17 height 17
click at [478, 515] on mat-icon "mic" at bounding box center [475, 525] width 17 height 17
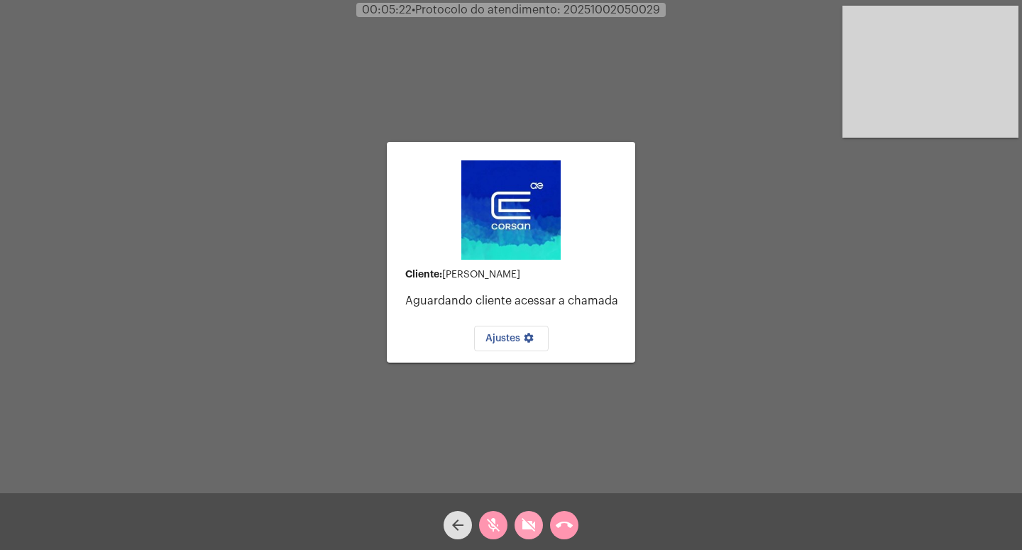
click at [529, 515] on mat-icon "videocam_off" at bounding box center [528, 525] width 17 height 17
click at [488, 515] on mat-icon "mic_off" at bounding box center [493, 525] width 17 height 17
click at [566, 515] on mat-icon "call_end" at bounding box center [564, 525] width 17 height 17
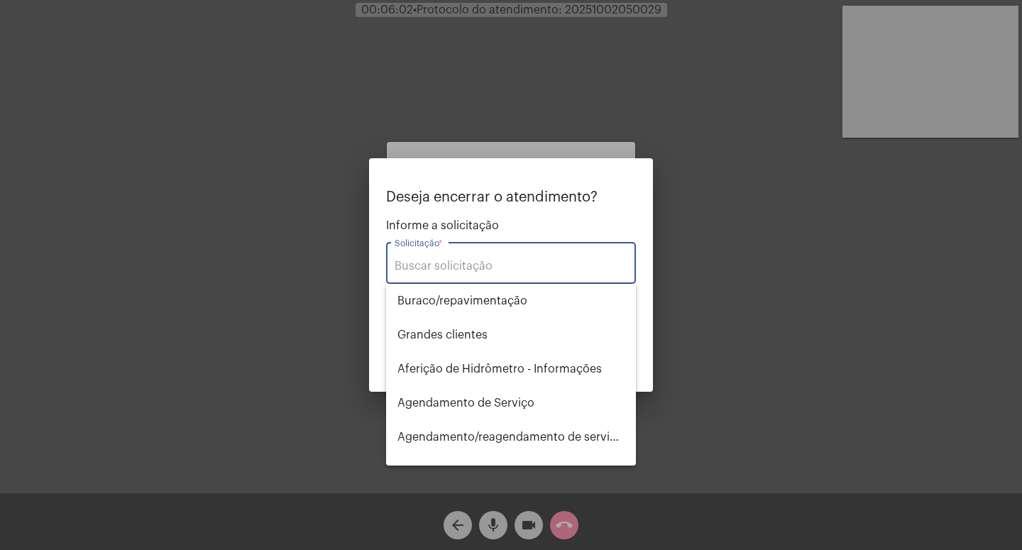
click at [530, 515] on div at bounding box center [511, 275] width 1022 height 550
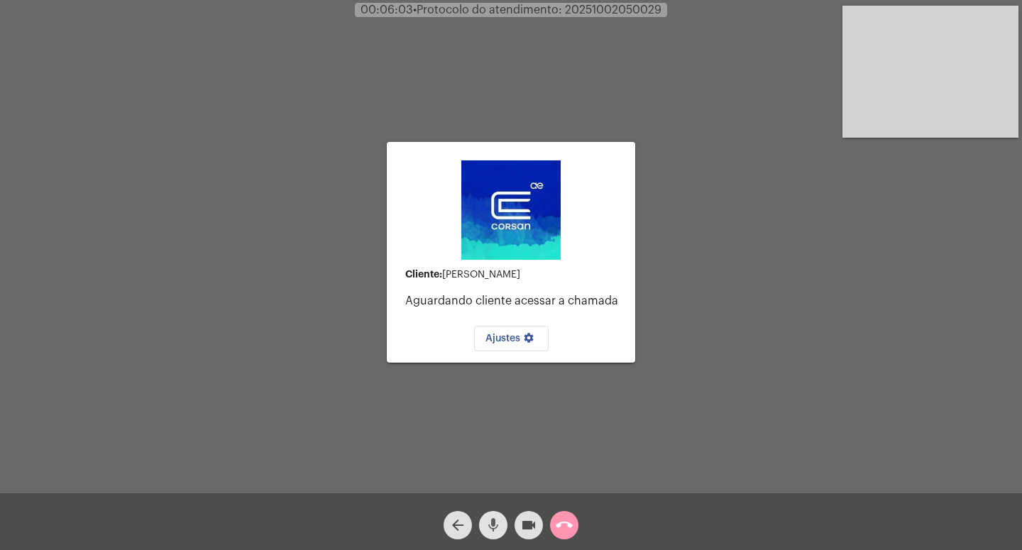
click at [494, 515] on mat-icon "mic" at bounding box center [493, 525] width 17 height 17
click at [527, 515] on mat-icon "videocam" at bounding box center [528, 525] width 17 height 17
click at [564, 515] on mat-icon "call_end" at bounding box center [564, 525] width 17 height 17
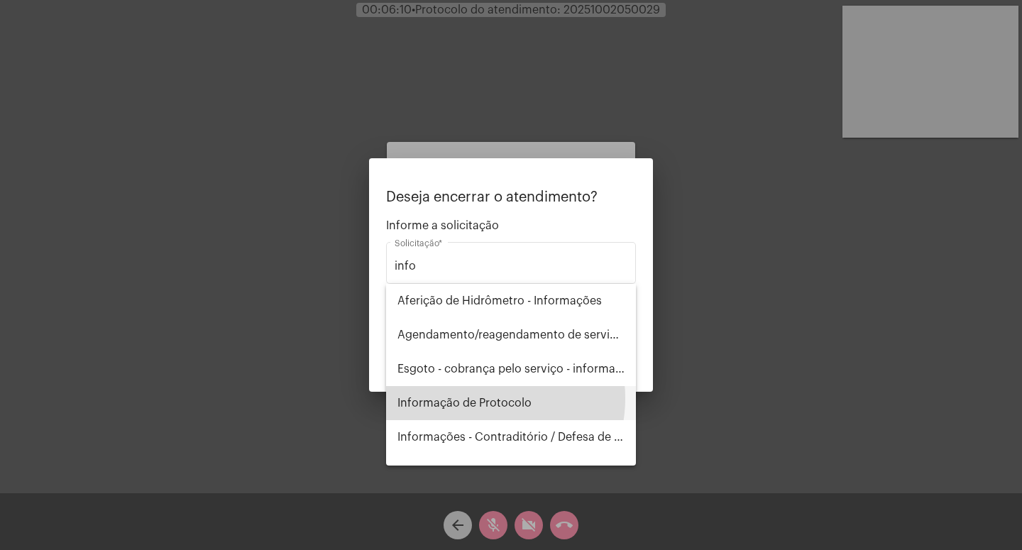
click at [473, 398] on span "Informação de Protocolo" at bounding box center [510, 403] width 227 height 34
type input "Informação de Protocolo"
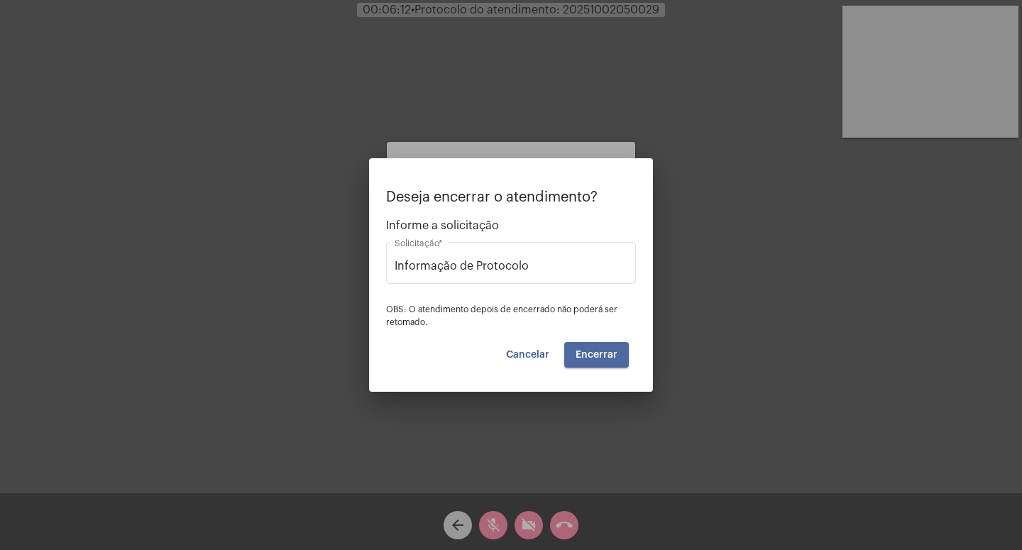
click at [592, 358] on span "Encerrar" at bounding box center [597, 355] width 42 height 10
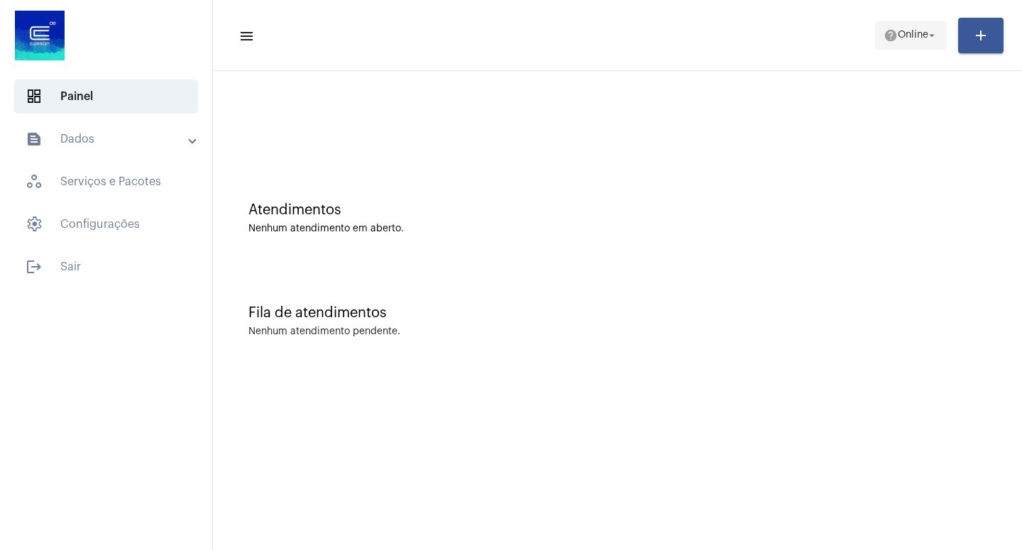
click at [930, 35] on mat-icon "arrow_drop_down" at bounding box center [932, 35] width 13 height 13
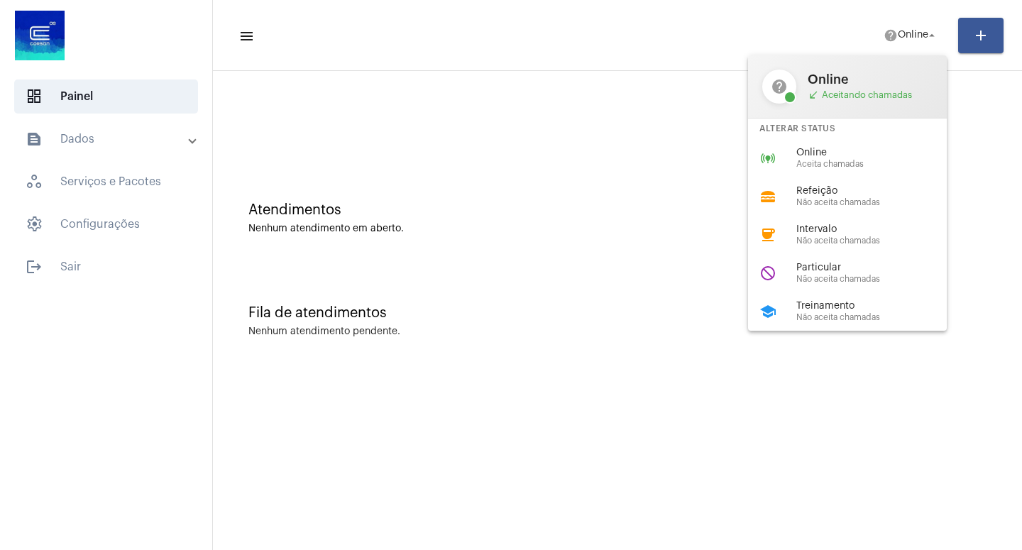
click at [852, 98] on span "call_received Aceitando chamadas" at bounding box center [870, 94] width 125 height 11
click at [836, 158] on span "Online" at bounding box center [877, 153] width 162 height 11
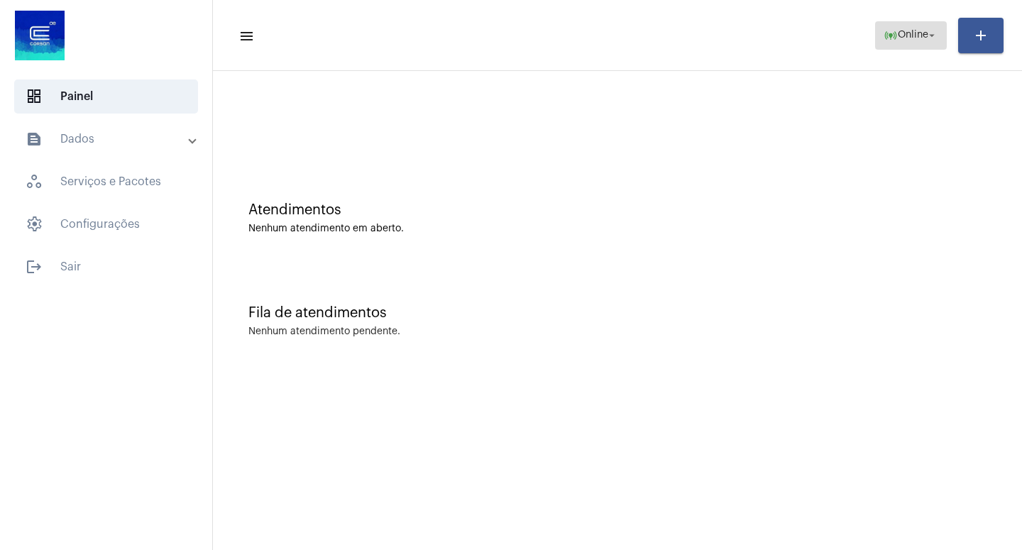
click at [938, 36] on button "online_prediction Online arrow_drop_down" at bounding box center [911, 35] width 72 height 28
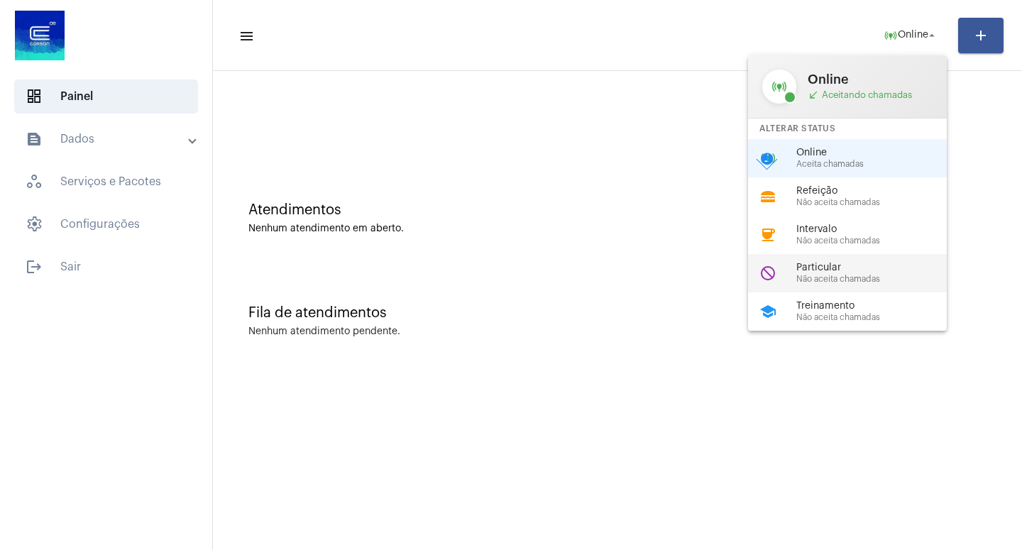
click at [840, 279] on div "Particular Não aceita chamadas" at bounding box center [877, 273] width 162 height 21
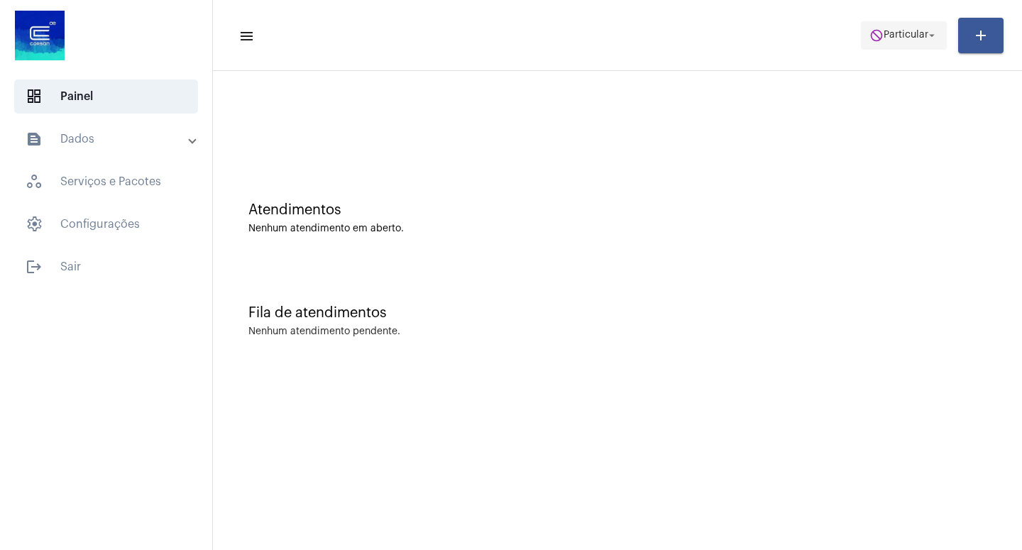
click at [931, 37] on mat-icon "arrow_drop_down" at bounding box center [932, 35] width 13 height 13
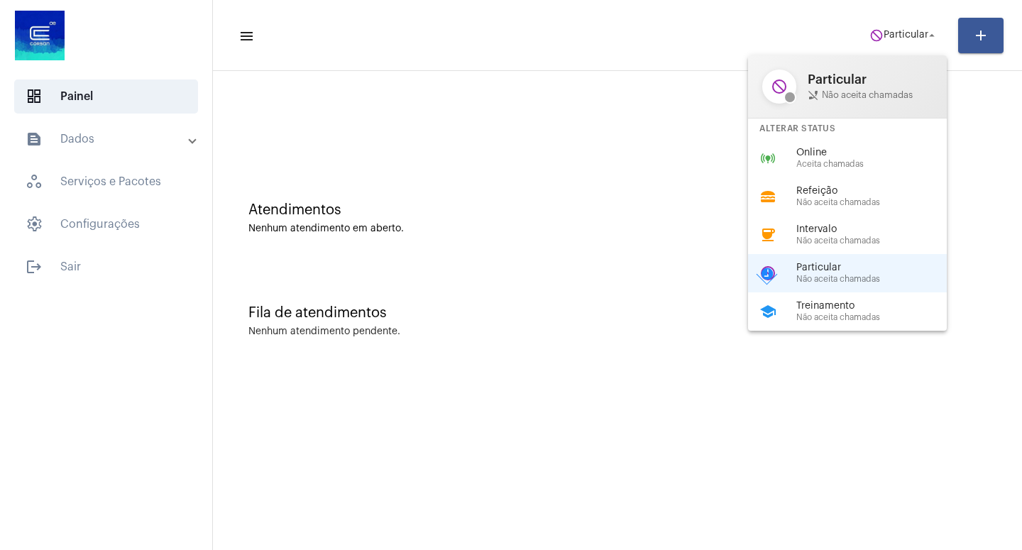
click at [933, 34] on div at bounding box center [511, 275] width 1022 height 550
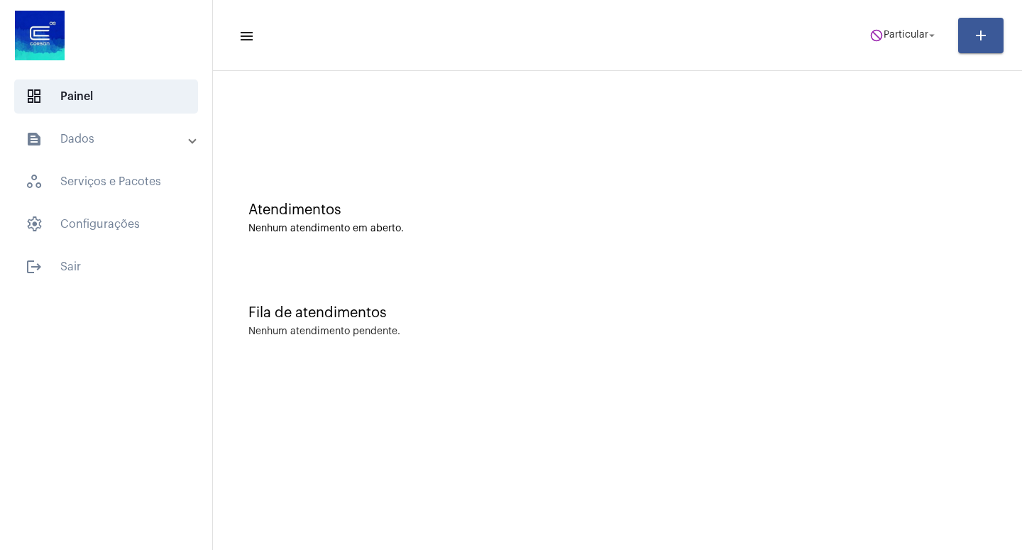
click at [933, 34] on mat-icon "arrow_drop_down" at bounding box center [932, 35] width 13 height 13
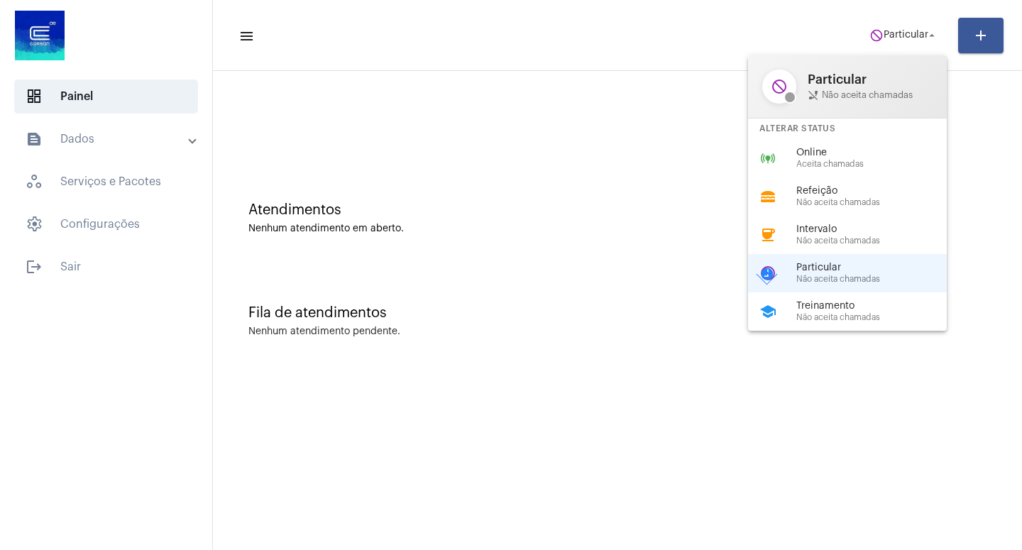
click at [71, 266] on div at bounding box center [511, 275] width 1022 height 550
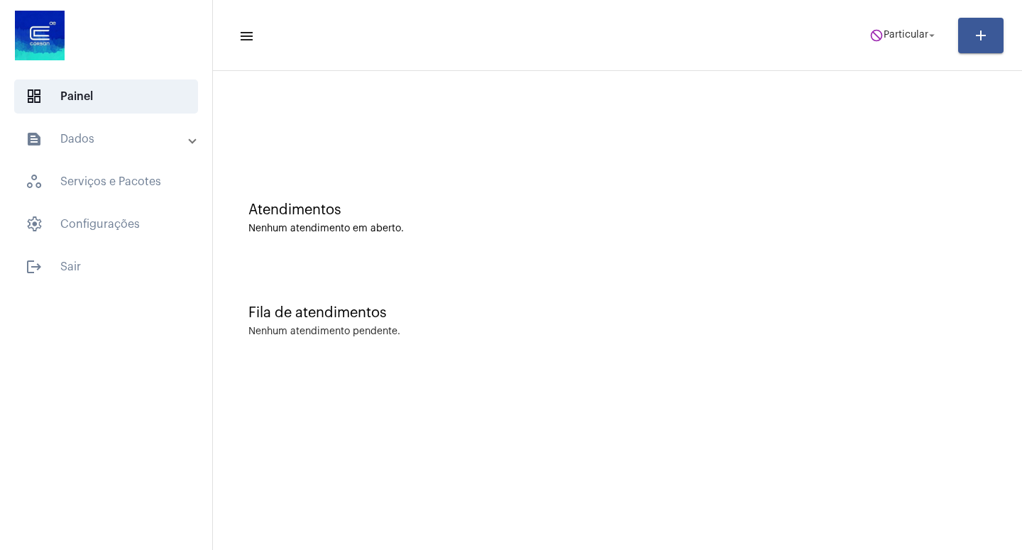
click at [71, 266] on span "logout Sair" at bounding box center [106, 267] width 184 height 34
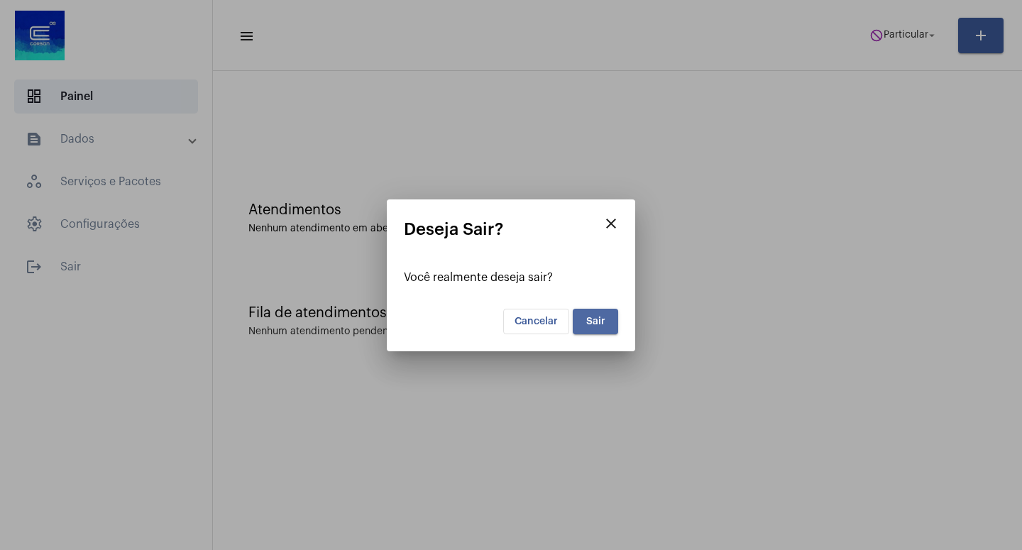
click at [605, 324] on button "Sair" at bounding box center [595, 322] width 45 height 26
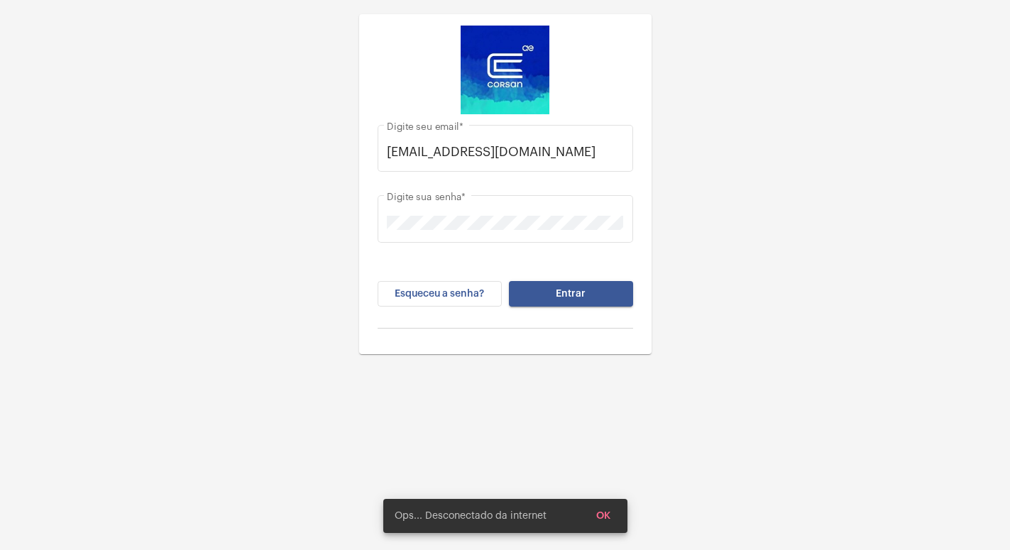
drag, startPoint x: 747, startPoint y: 308, endPoint x: 781, endPoint y: 180, distance: 133.1
click at [752, 295] on div "[EMAIL_ADDRESS][DOMAIN_NAME] Digite seu email * Digite sua senha * Esqueceu a s…" at bounding box center [505, 177] width 1010 height 354
